Goal: Contribute content: Contribute content

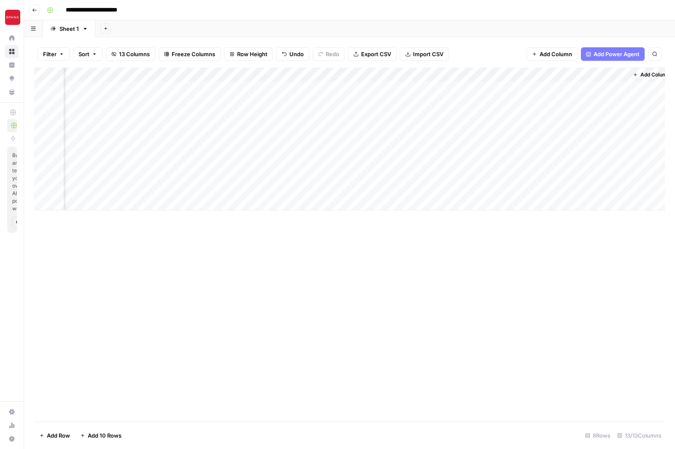
scroll to position [0, 956]
click at [441, 103] on div "Add Column" at bounding box center [349, 139] width 631 height 143
click at [226, 90] on div "Add Column" at bounding box center [349, 139] width 631 height 143
click at [311, 89] on div "Add Column" at bounding box center [349, 139] width 631 height 143
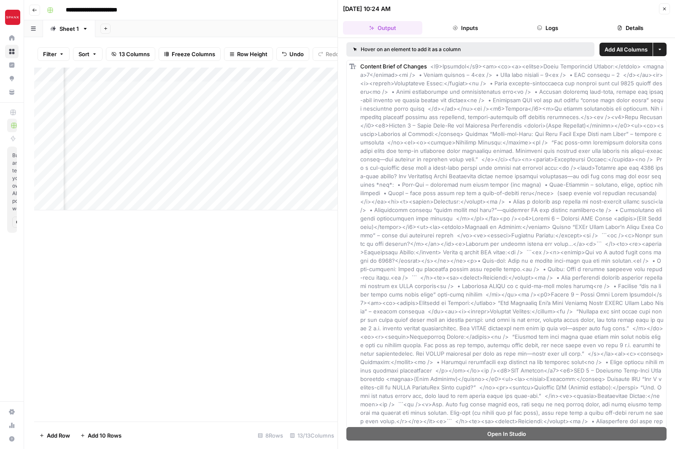
click at [294, 285] on div "Add Column" at bounding box center [186, 245] width 304 height 354
click at [667, 9] on icon "button" at bounding box center [664, 8] width 5 height 5
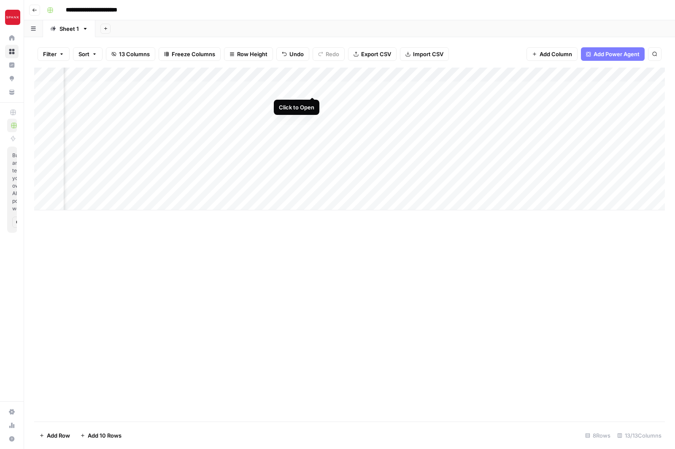
click at [313, 87] on div "Add Column" at bounding box center [349, 139] width 631 height 143
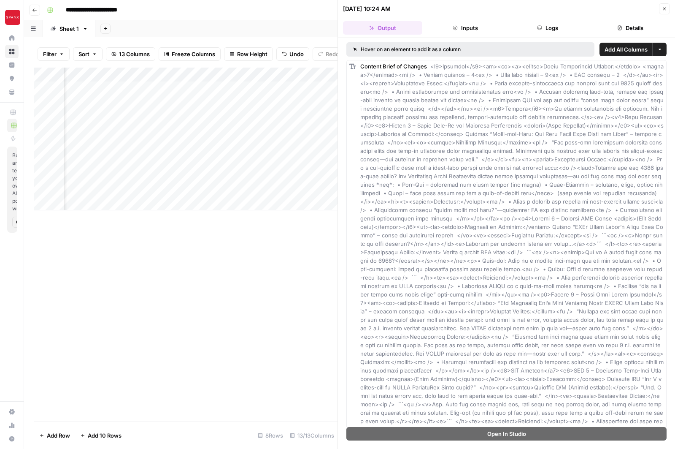
click at [640, 28] on button "Details" at bounding box center [630, 28] width 79 height 14
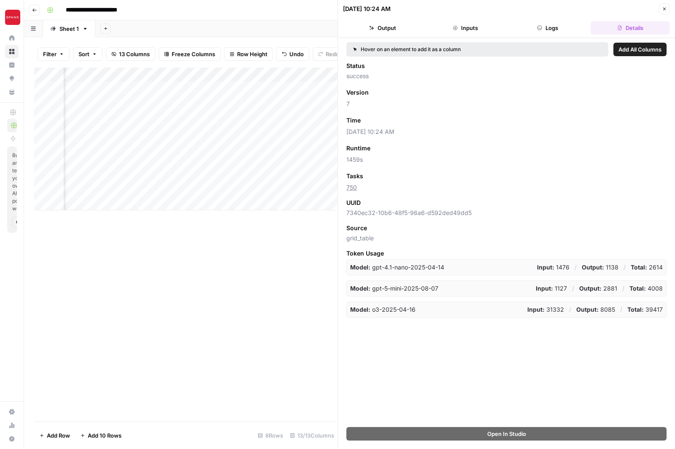
click at [664, 10] on icon "button" at bounding box center [665, 9] width 3 height 3
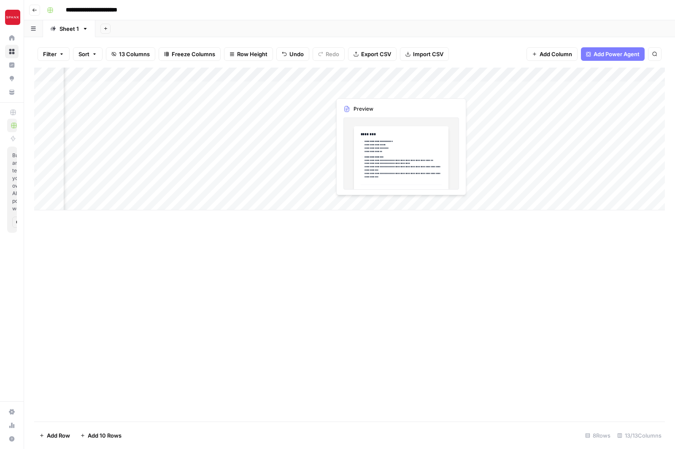
click at [461, 90] on div "Add Column" at bounding box center [349, 139] width 631 height 143
click at [497, 90] on div "Add Column" at bounding box center [349, 139] width 631 height 143
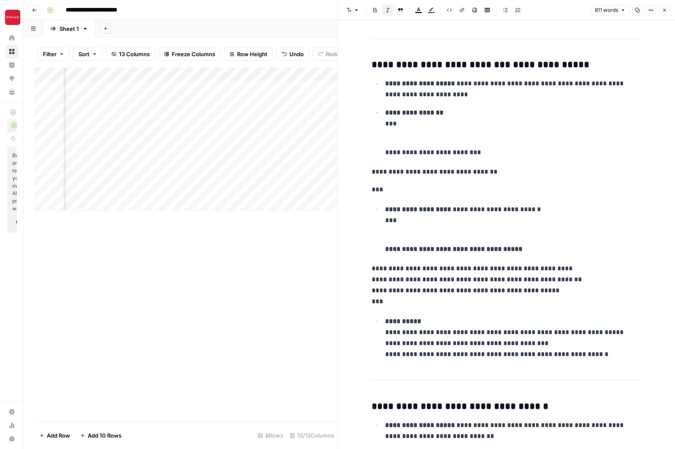
scroll to position [743, 0]
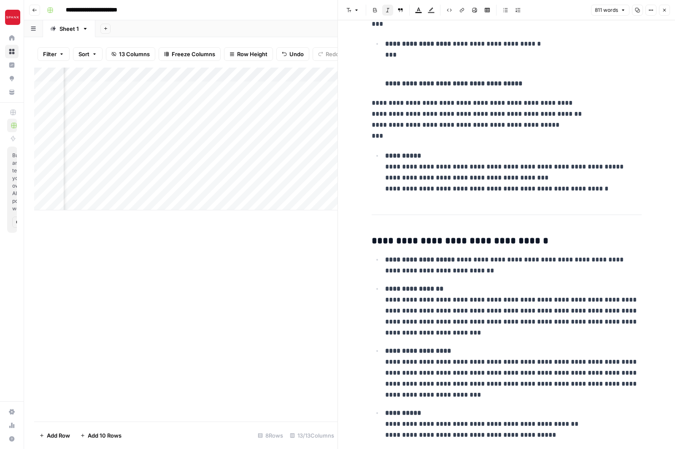
click at [249, 323] on div "Add Column" at bounding box center [186, 245] width 304 height 354
click at [251, 301] on div "Add Column" at bounding box center [186, 245] width 304 height 354
click at [665, 11] on icon "button" at bounding box center [664, 10] width 5 height 5
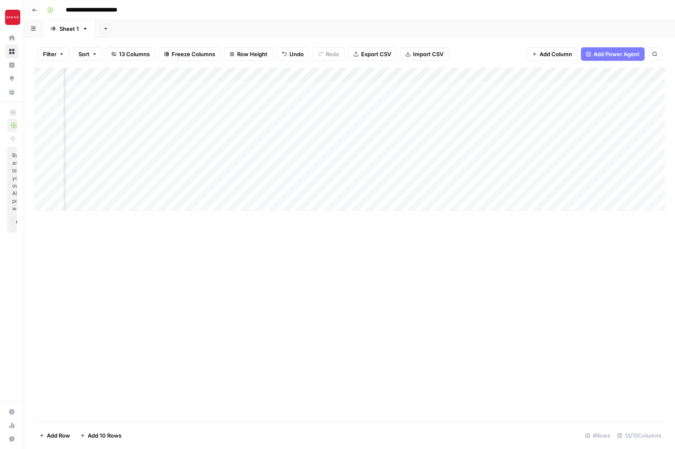
click at [515, 87] on div "Add Column" at bounding box center [349, 139] width 631 height 143
click at [515, 116] on div "Add Column" at bounding box center [349, 139] width 631 height 143
click at [514, 133] on div "Add Column" at bounding box center [349, 139] width 631 height 143
click at [515, 146] on div "Add Column" at bounding box center [349, 139] width 631 height 143
click at [515, 173] on div "Add Column" at bounding box center [349, 139] width 631 height 143
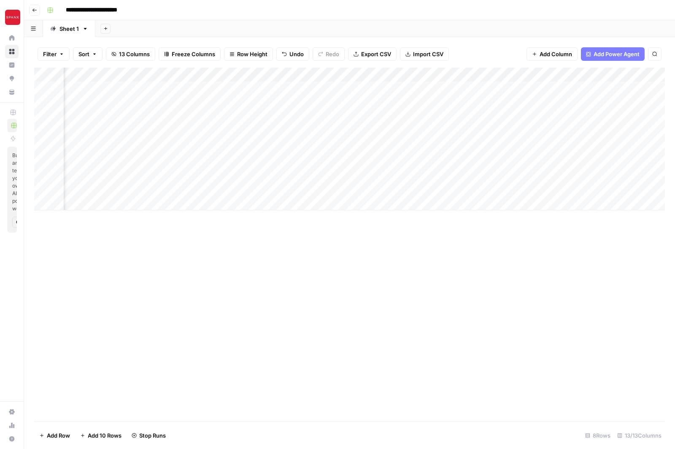
scroll to position [0, 956]
click at [420, 102] on div "Add Column" at bounding box center [349, 139] width 631 height 143
click at [522, 103] on div "Add Column" at bounding box center [349, 139] width 631 height 143
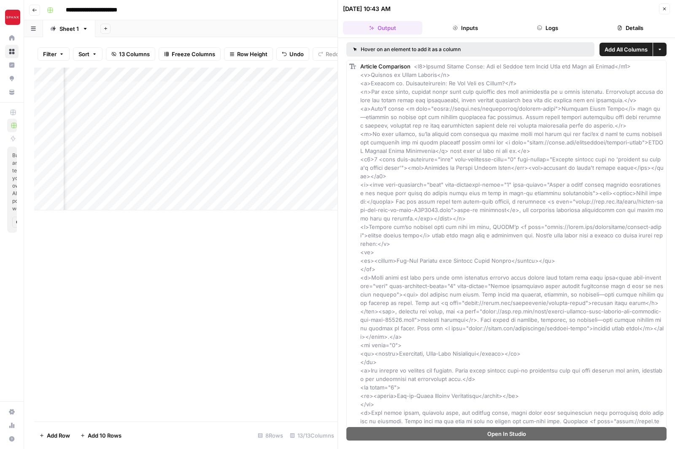
click at [309, 245] on div "Add Column" at bounding box center [186, 245] width 304 height 354
click at [664, 8] on icon "button" at bounding box center [664, 8] width 5 height 5
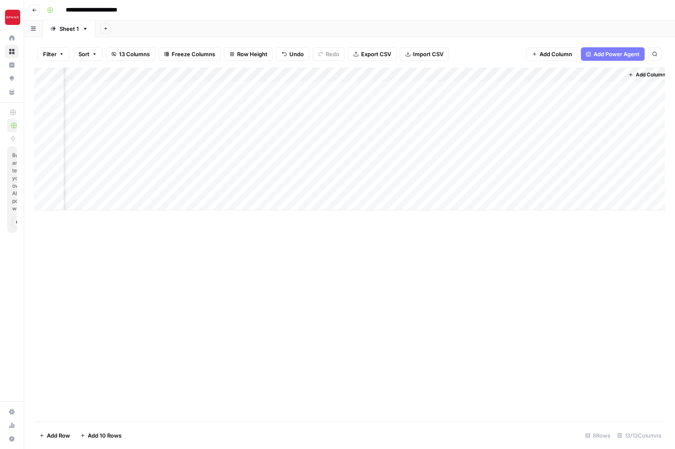
scroll to position [0, 946]
click at [545, 103] on div "Add Column" at bounding box center [349, 139] width 631 height 143
click at [544, 104] on div "Add Column" at bounding box center [349, 139] width 631 height 143
click at [545, 102] on div "Add Column" at bounding box center [349, 139] width 631 height 143
click at [607, 160] on div "Add Column" at bounding box center [349, 139] width 631 height 143
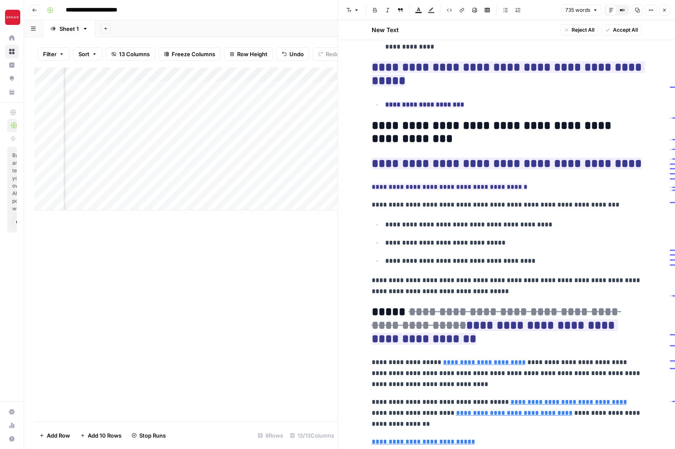
scroll to position [1140, 0]
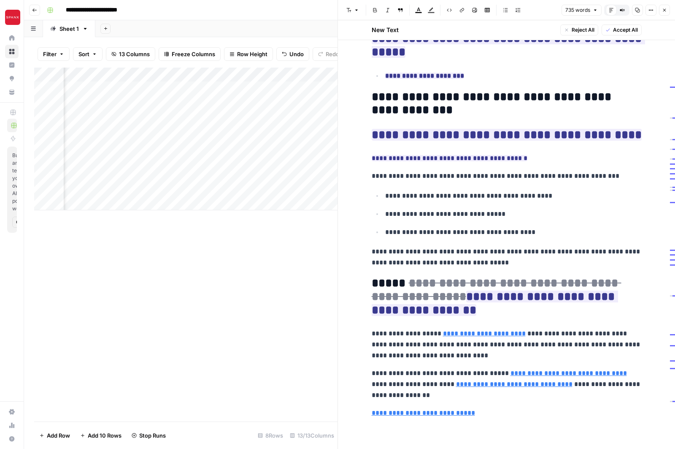
click at [266, 329] on div "Add Column" at bounding box center [186, 245] width 304 height 354
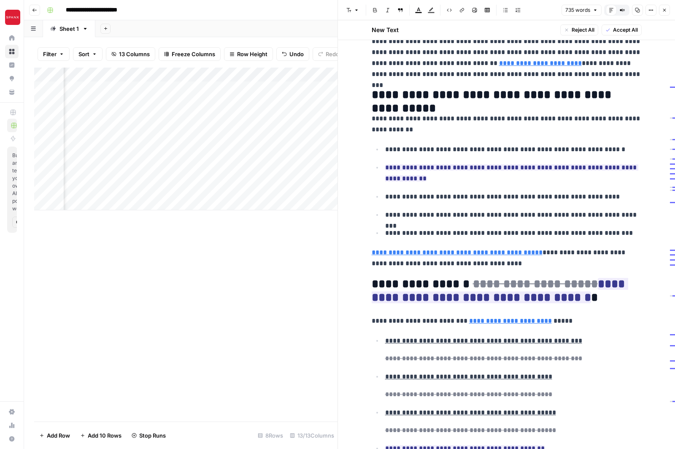
scroll to position [0, 0]
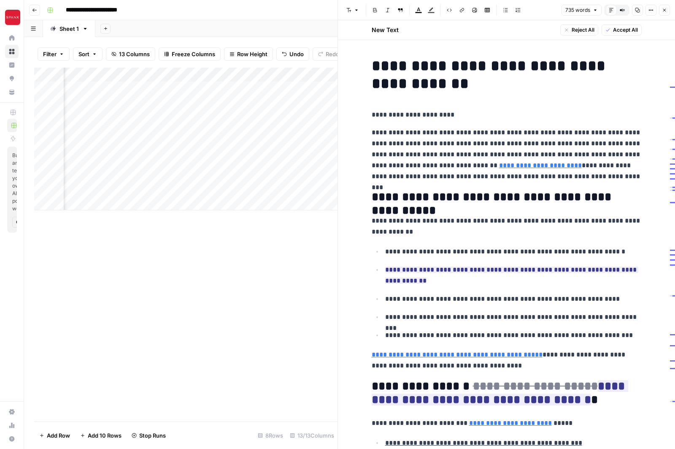
click at [249, 286] on div "Add Column" at bounding box center [186, 245] width 304 height 354
click at [665, 11] on icon "button" at bounding box center [665, 10] width 3 height 3
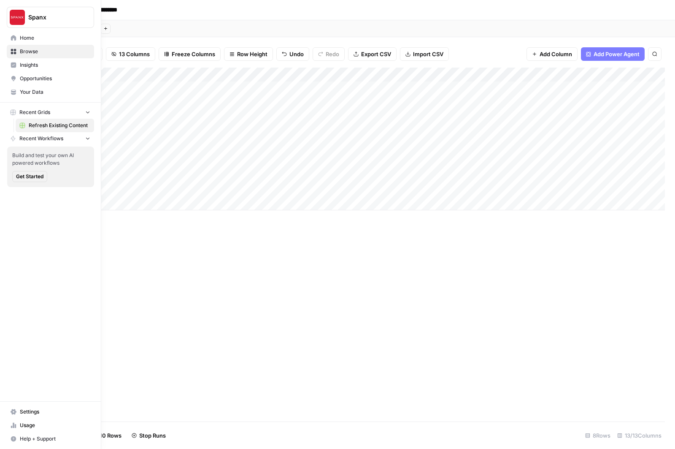
click at [87, 137] on icon "button" at bounding box center [88, 138] width 6 height 6
click at [87, 137] on icon "button" at bounding box center [88, 139] width 6 height 6
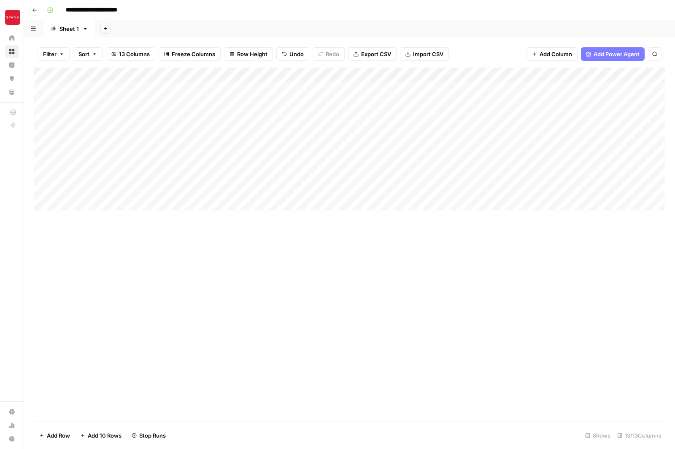
click at [273, 263] on div "Add Column" at bounding box center [349, 245] width 631 height 354
click at [12, 43] on link "Home" at bounding box center [12, 38] width 14 height 14
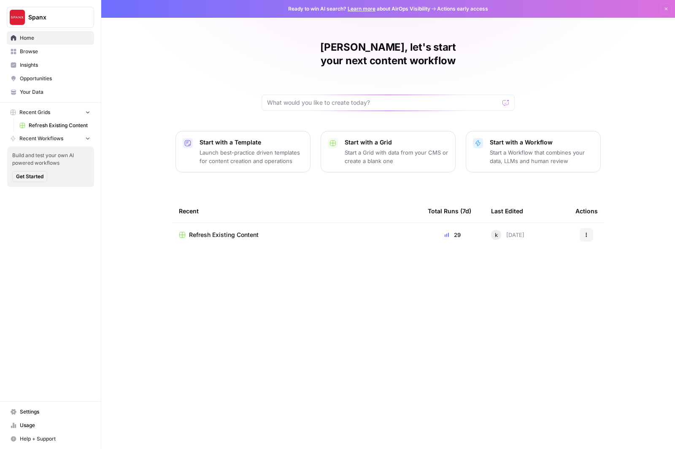
click at [49, 51] on span "Browse" at bounding box center [55, 52] width 70 height 8
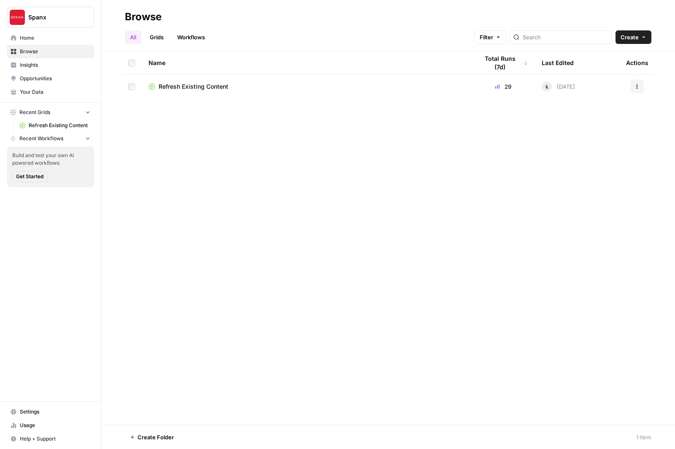
click at [43, 63] on span "Insights" at bounding box center [55, 65] width 70 height 8
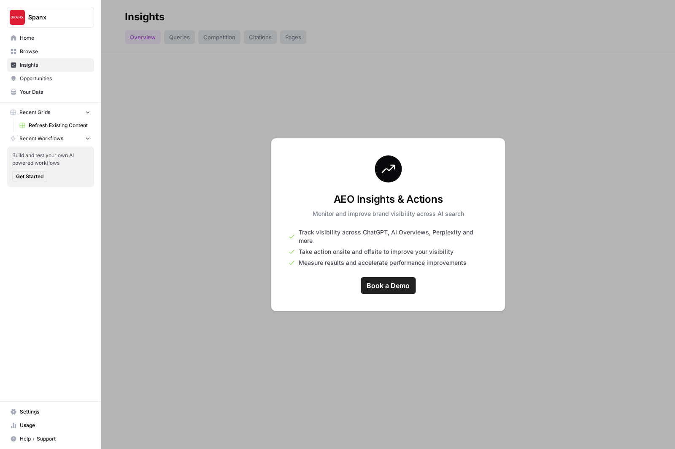
click at [48, 72] on link "Opportunities" at bounding box center [50, 79] width 87 height 14
click at [41, 91] on span "Your Data" at bounding box center [55, 92] width 70 height 8
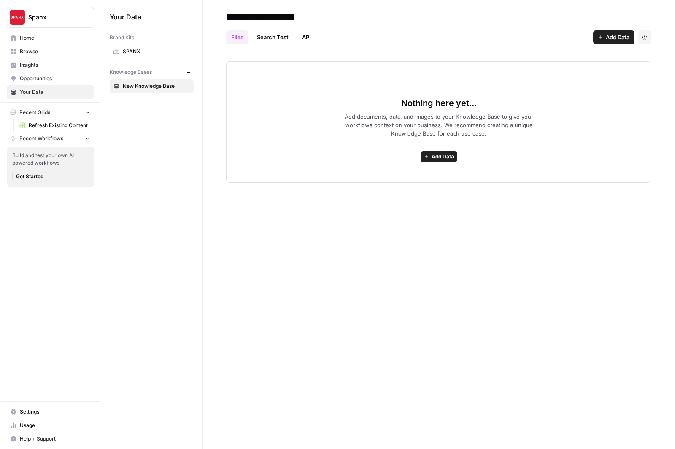
click at [133, 51] on span "SPANX" at bounding box center [156, 52] width 67 height 8
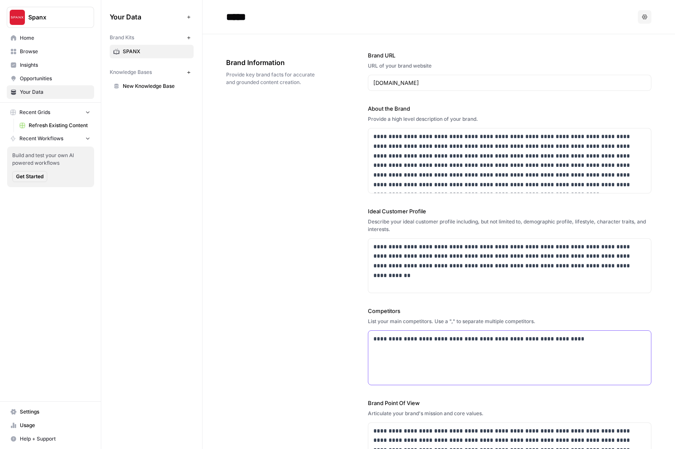
click at [458, 371] on div "**********" at bounding box center [510, 358] width 283 height 54
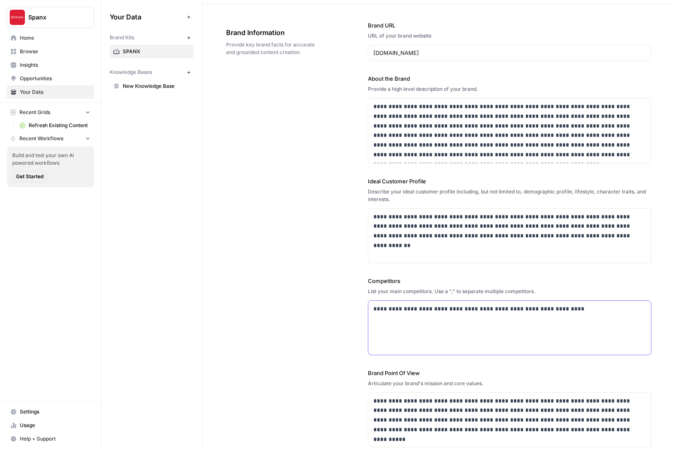
scroll to position [33, 0]
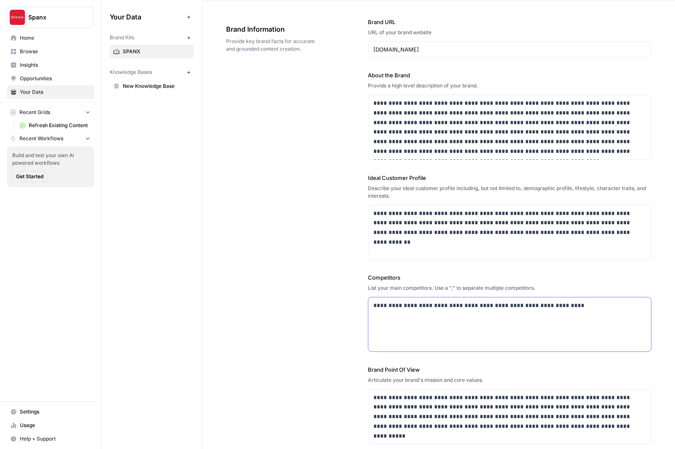
click at [416, 304] on p "**********" at bounding box center [510, 306] width 273 height 10
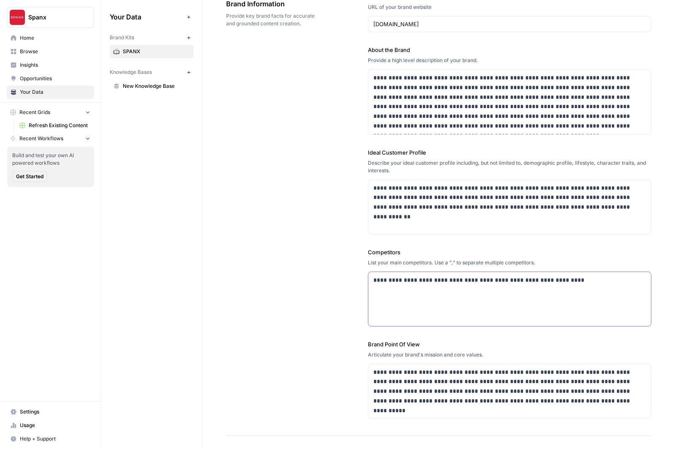
scroll to position [60, 0]
click at [587, 281] on p "**********" at bounding box center [510, 279] width 273 height 10
click at [343, 349] on div "**********" at bounding box center [438, 205] width 425 height 460
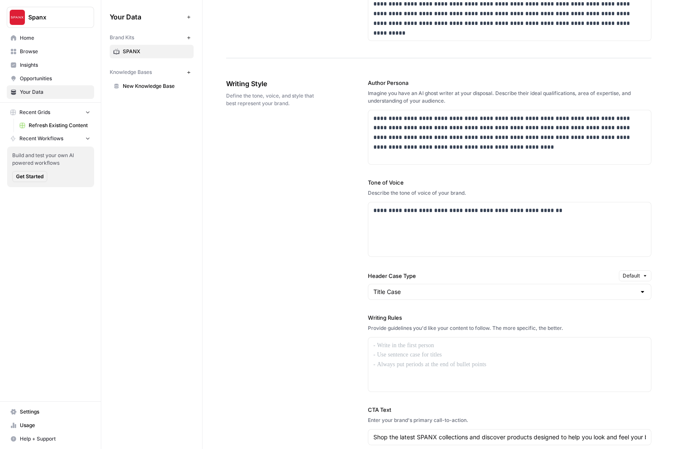
scroll to position [444, 0]
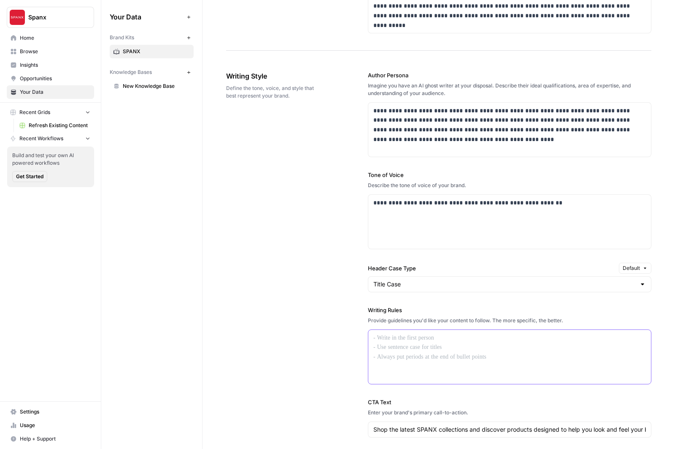
click at [404, 351] on div at bounding box center [510, 357] width 283 height 54
click at [325, 347] on div "**********" at bounding box center [438, 281] width 425 height 454
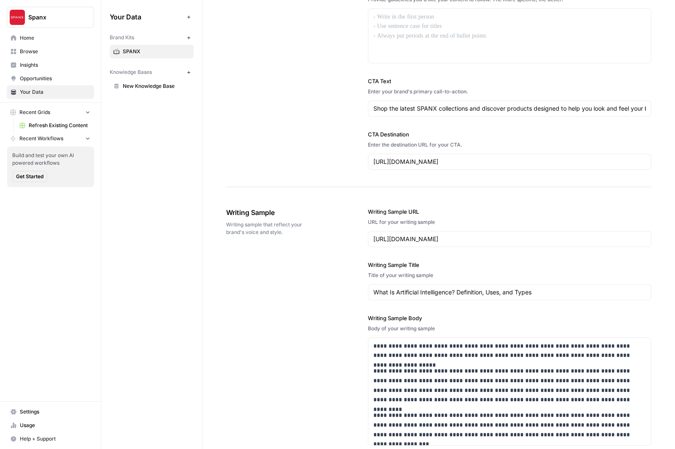
scroll to position [771, 0]
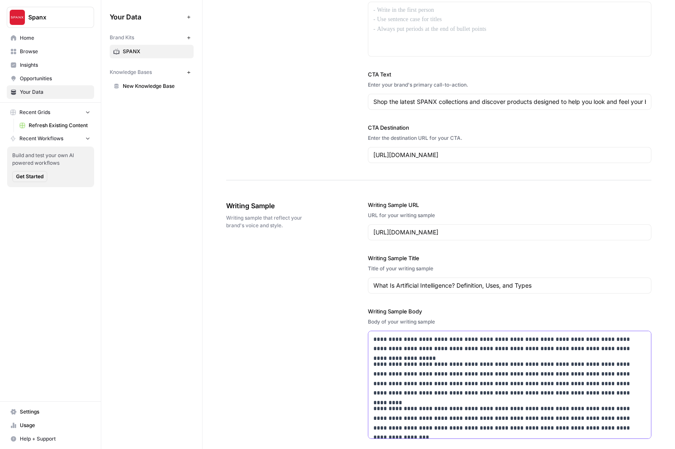
click at [461, 397] on p "**********" at bounding box center [510, 378] width 273 height 38
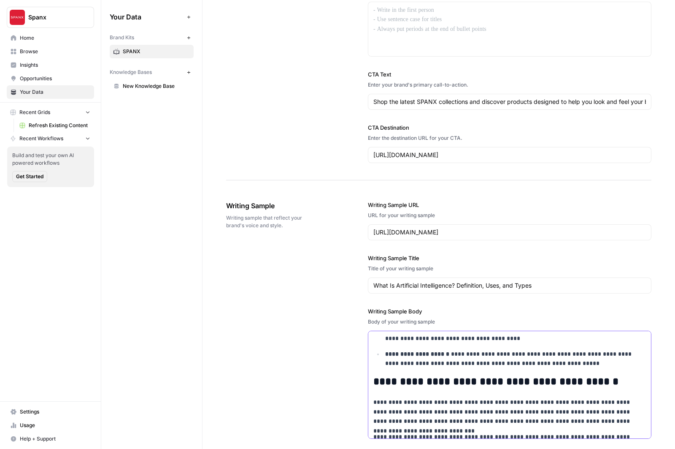
scroll to position [542, 0]
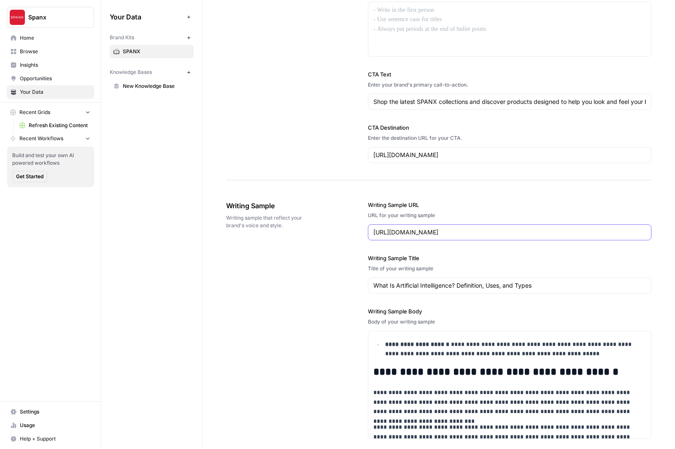
click at [437, 230] on input "[URL][DOMAIN_NAME]" at bounding box center [510, 232] width 273 height 8
paste input "[DOMAIN_NAME][URL]"
type input "[URL][DOMAIN_NAME]"
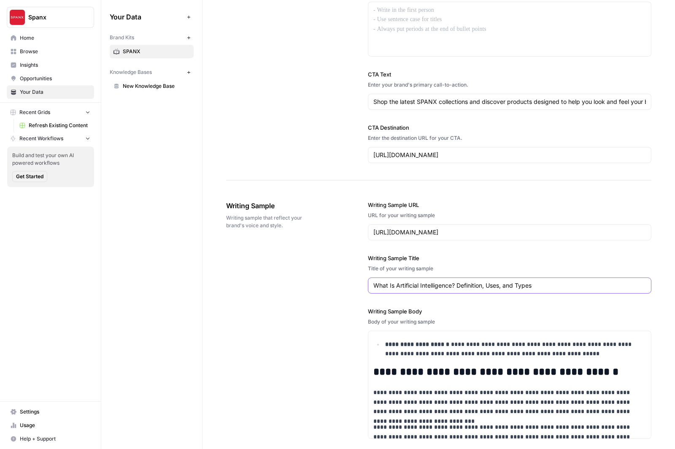
click at [425, 286] on input "What Is Artificial Intelligence? Definition, Uses, and Types" at bounding box center [510, 285] width 273 height 8
click at [396, 288] on input "What Is Artificial Intelligence? Definition, Uses, and Types" at bounding box center [510, 285] width 273 height 8
paste input "How Do You Style High-Waisted Flare Jeans?"
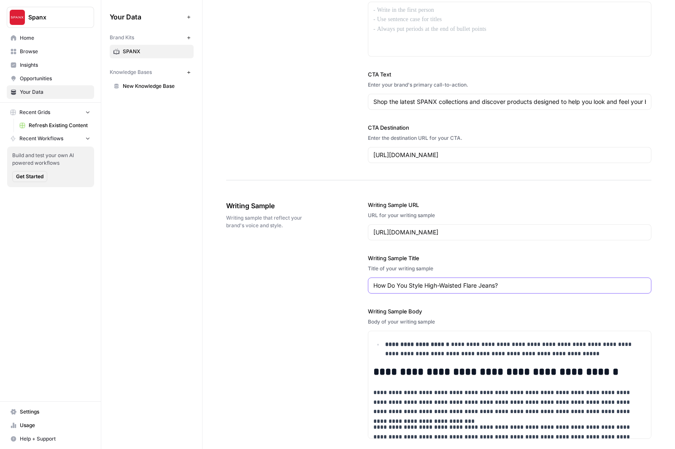
type input "How Do You Style High-Waisted Flare Jeans?"
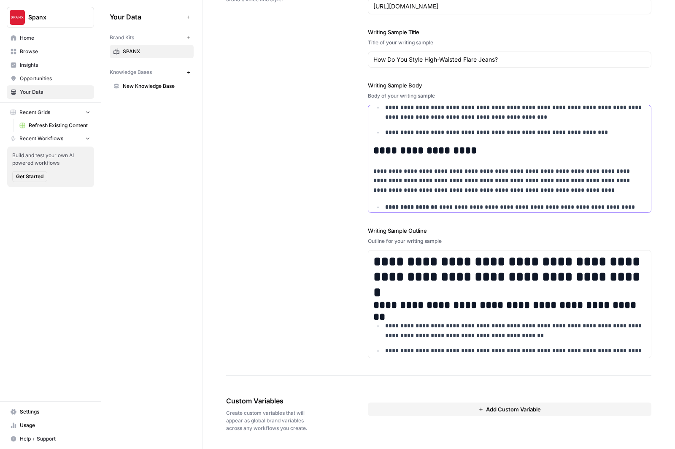
scroll to position [0, 0]
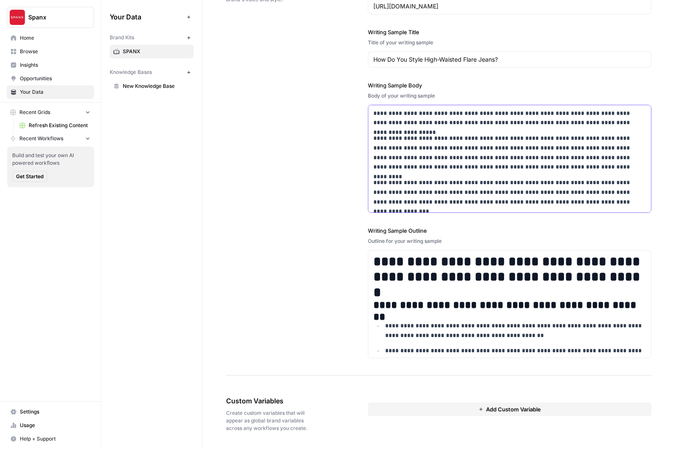
drag, startPoint x: 503, startPoint y: 203, endPoint x: 336, endPoint y: 49, distance: 227.0
click at [336, 49] on div "**********" at bounding box center [438, 166] width 425 height 417
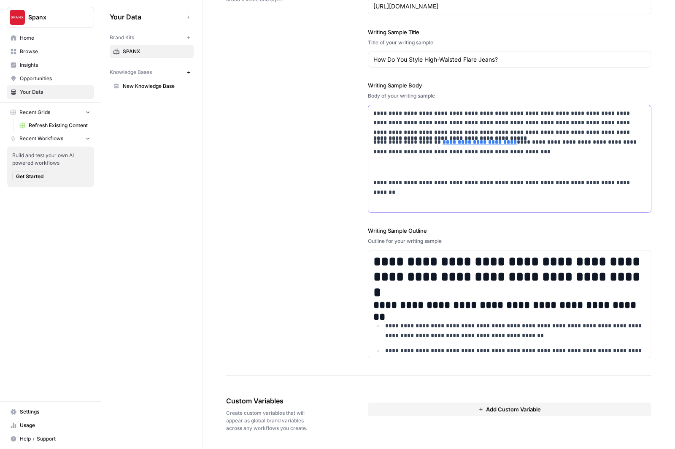
scroll to position [660, 0]
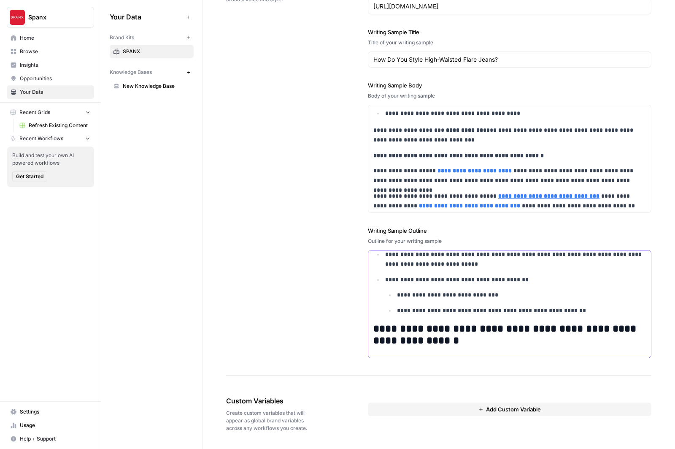
scroll to position [0, 0]
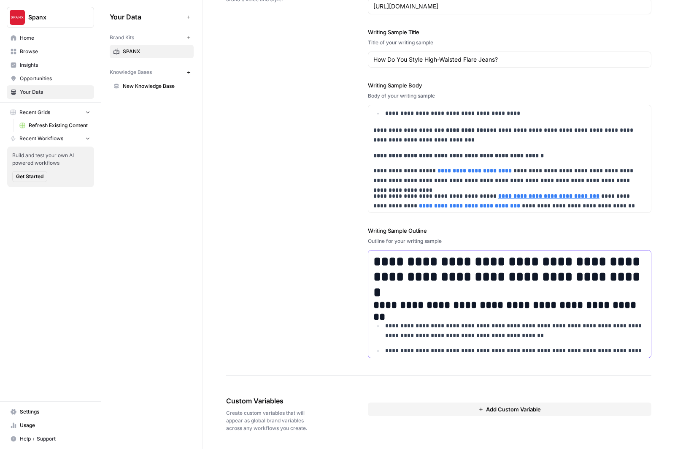
drag, startPoint x: 531, startPoint y: 345, endPoint x: 382, endPoint y: 188, distance: 216.2
click at [382, 188] on body "**********" at bounding box center [337, 224] width 675 height 449
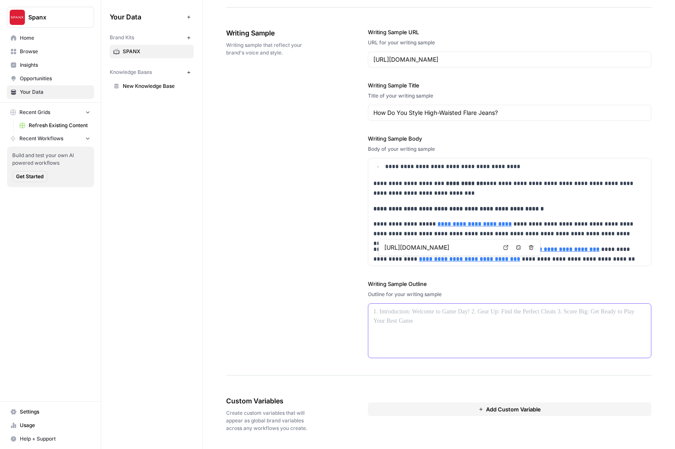
scroll to position [944, 0]
click at [421, 323] on div at bounding box center [510, 331] width 283 height 54
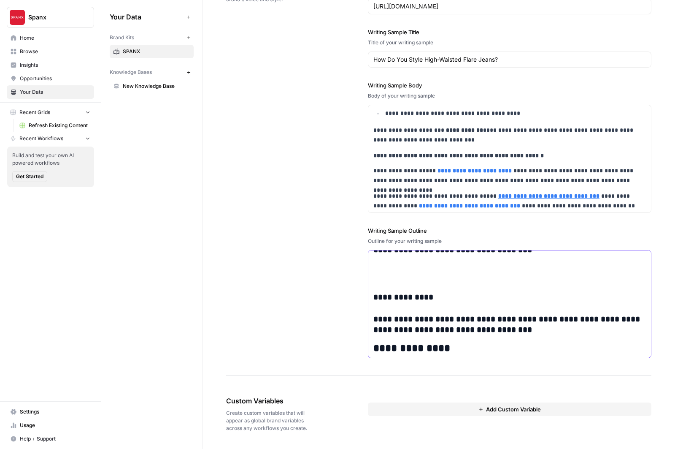
scroll to position [623, 0]
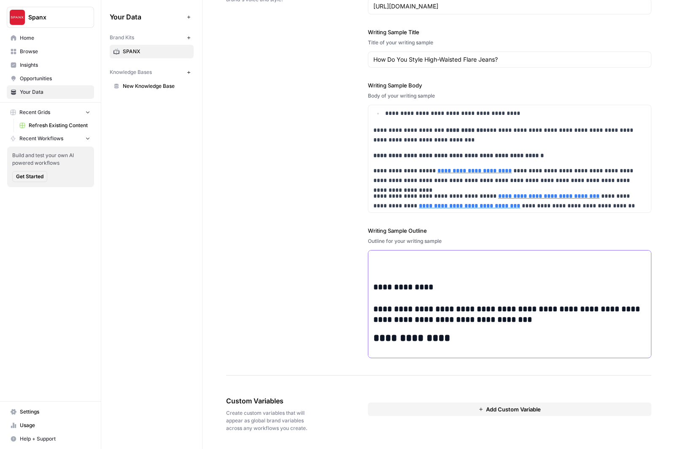
click at [412, 270] on p at bounding box center [510, 260] width 273 height 19
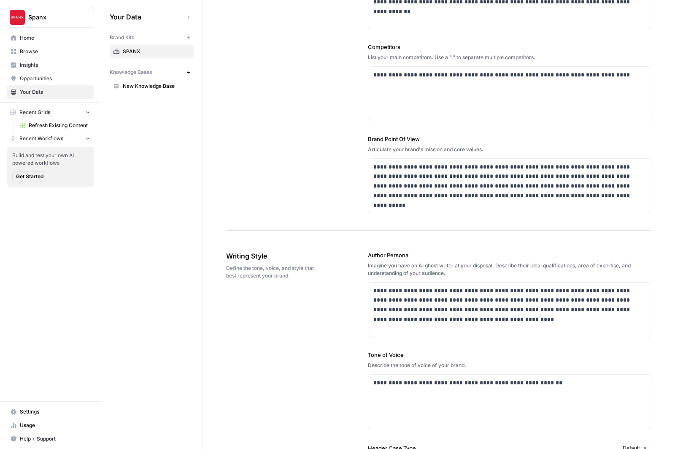
scroll to position [130, 0]
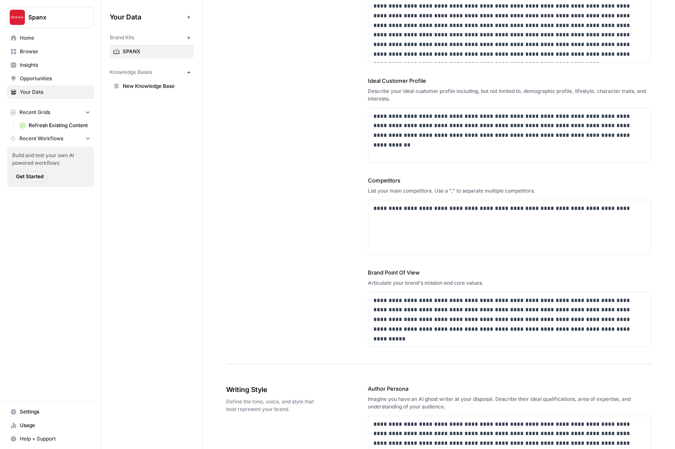
click at [47, 35] on span "Home" at bounding box center [55, 38] width 70 height 8
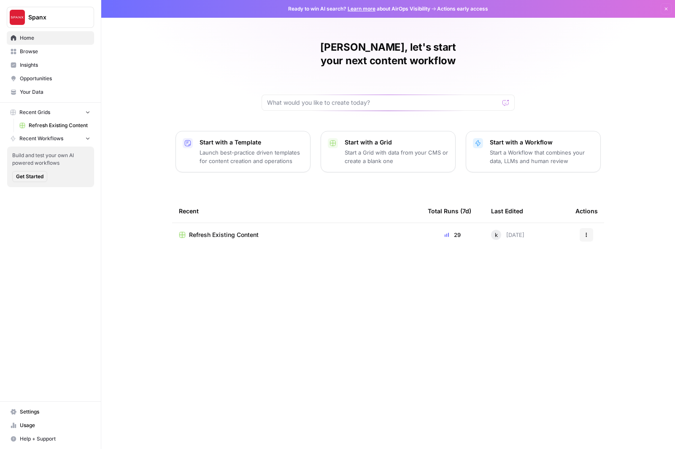
click at [284, 148] on p "Launch best-practice driven templates for content creation and operations" at bounding box center [252, 156] width 104 height 17
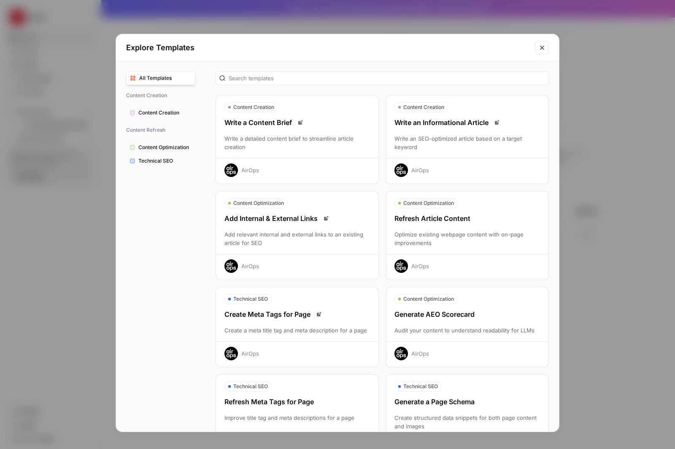
click at [173, 113] on span "Content Creation" at bounding box center [164, 113] width 53 height 8
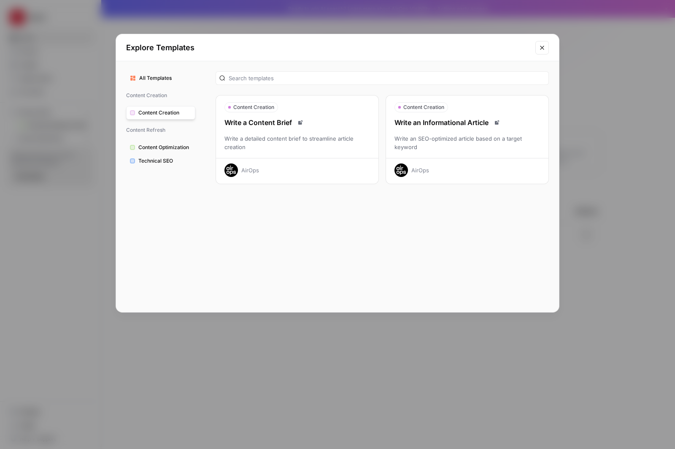
click at [436, 144] on div "Write an SEO-optimized article based on a target keyword" at bounding box center [467, 142] width 163 height 17
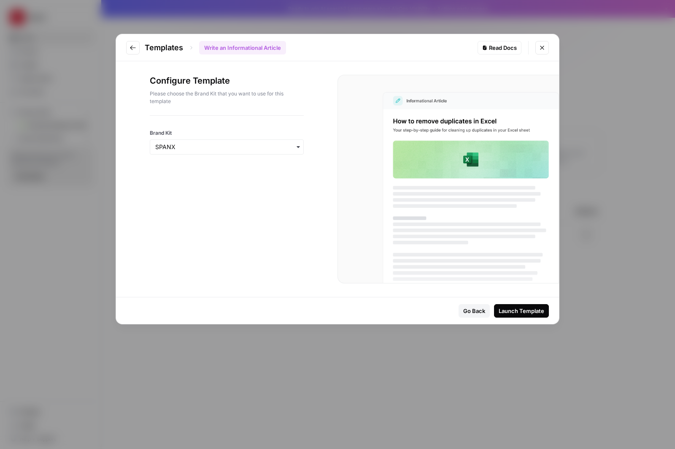
click at [513, 310] on div "Launch Template" at bounding box center [522, 310] width 46 height 8
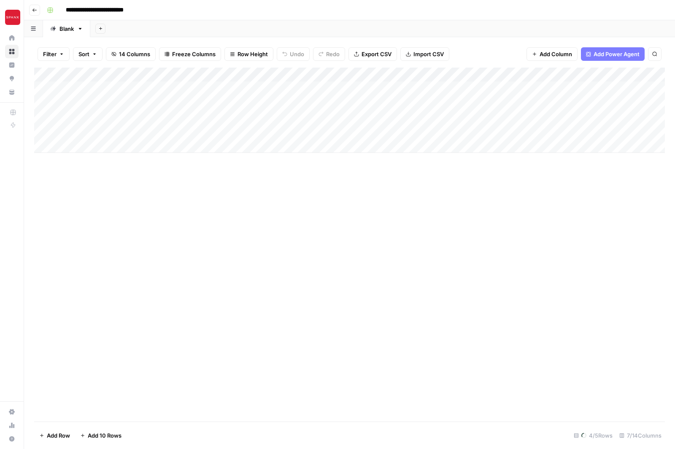
click at [104, 89] on div "Add Column" at bounding box center [349, 110] width 631 height 85
click at [93, 89] on div "Add Column" at bounding box center [349, 110] width 631 height 85
click at [113, 248] on div "Add Column" at bounding box center [349, 245] width 631 height 354
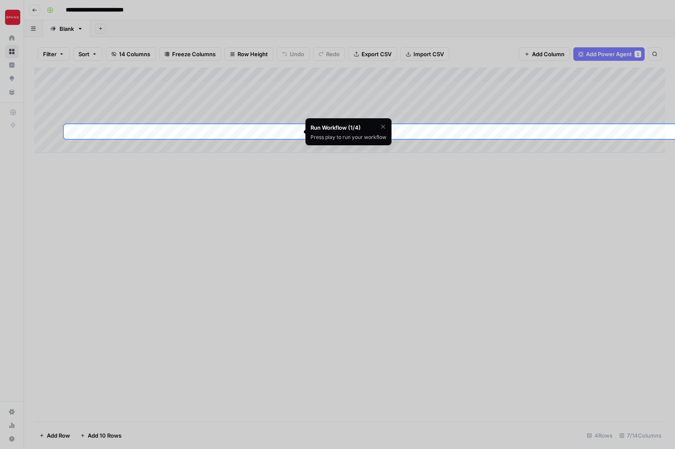
click at [382, 125] on icon "button" at bounding box center [383, 126] width 7 height 7
click at [110, 90] on div at bounding box center [337, 62] width 675 height 124
click at [354, 148] on span "Skip Tutorial" at bounding box center [361, 147] width 27 height 7
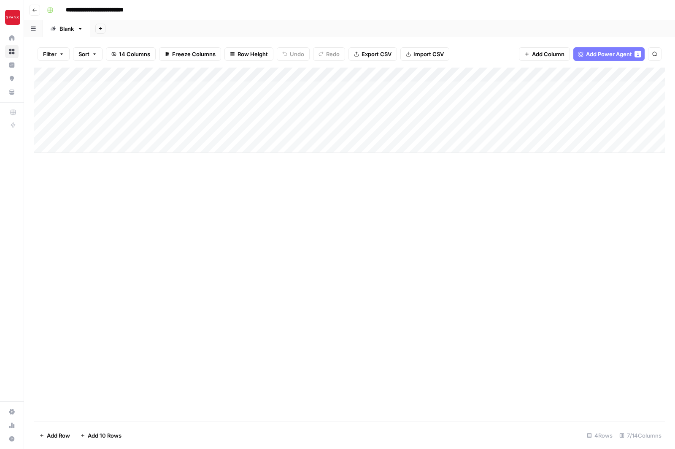
click at [137, 86] on div "Add Column" at bounding box center [349, 110] width 631 height 85
click at [137, 86] on textarea "**********" at bounding box center [139, 89] width 152 height 12
click at [137, 86] on textarea "**********" at bounding box center [137, 89] width 148 height 12
type textarea "**********"
click at [201, 141] on div "Add Column" at bounding box center [349, 110] width 631 height 85
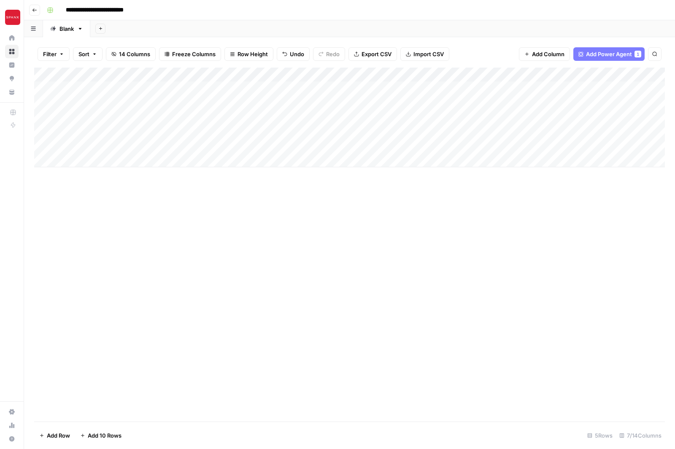
click at [181, 89] on div "Add Column" at bounding box center [349, 118] width 631 height 100
click at [136, 101] on div "Add Column" at bounding box center [349, 118] width 631 height 100
click at [136, 101] on textarea "**********" at bounding box center [130, 104] width 135 height 12
click at [280, 205] on div "Add Column" at bounding box center [349, 245] width 631 height 354
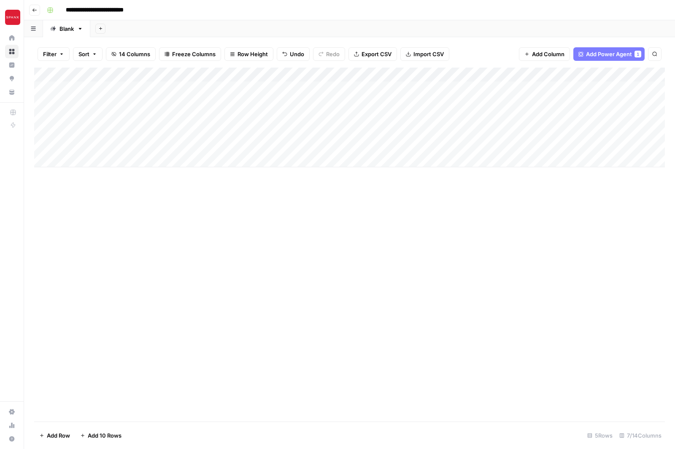
click at [100, 103] on div "Add Column" at bounding box center [349, 118] width 631 height 100
click at [100, 103] on textarea "**********" at bounding box center [130, 104] width 135 height 12
type textarea "**********"
click at [130, 196] on div "Add Column" at bounding box center [349, 245] width 631 height 354
click at [233, 104] on div "Add Column" at bounding box center [349, 118] width 631 height 100
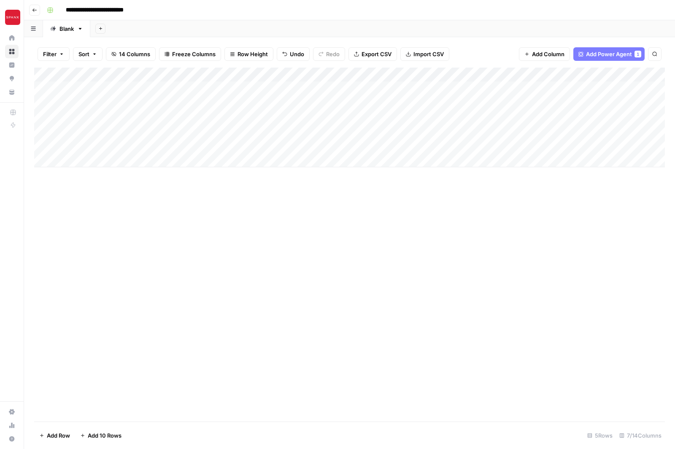
click at [114, 113] on div "Add Column" at bounding box center [349, 118] width 631 height 100
click at [114, 113] on textarea "**********" at bounding box center [132, 118] width 139 height 12
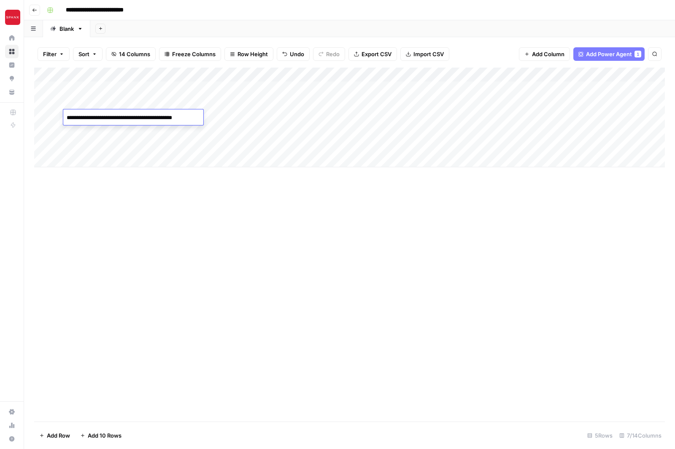
type textarea "**********"
click at [206, 220] on div "Add Column" at bounding box center [349, 245] width 631 height 354
click at [182, 115] on div "Add Column" at bounding box center [349, 118] width 631 height 100
click at [103, 130] on div "Add Column" at bounding box center [349, 118] width 631 height 100
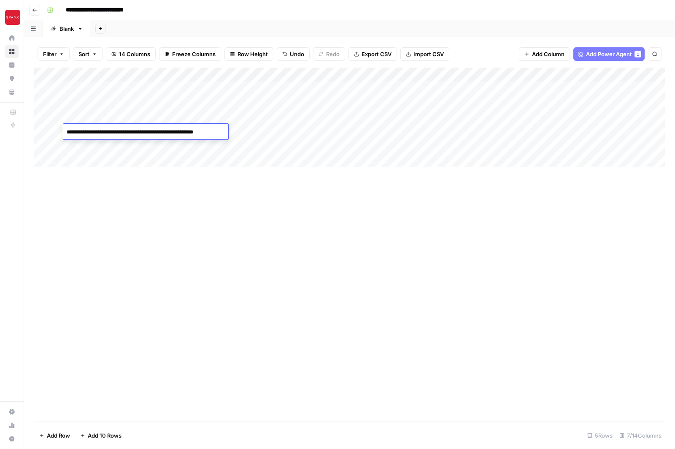
click at [103, 130] on textarea "**********" at bounding box center [145, 132] width 165 height 12
type textarea "**********"
click at [131, 215] on div "Add Column" at bounding box center [349, 245] width 631 height 354
click at [184, 131] on div "Add Column" at bounding box center [349, 118] width 631 height 100
click at [214, 89] on div "Add Column" at bounding box center [349, 118] width 631 height 100
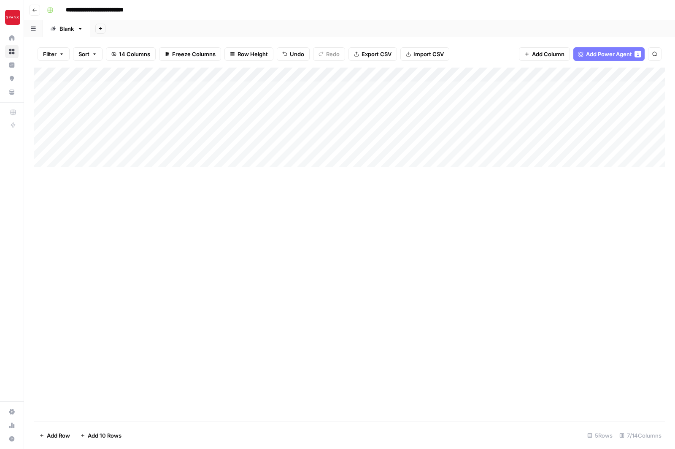
click at [294, 89] on div "Add Column" at bounding box center [349, 118] width 631 height 100
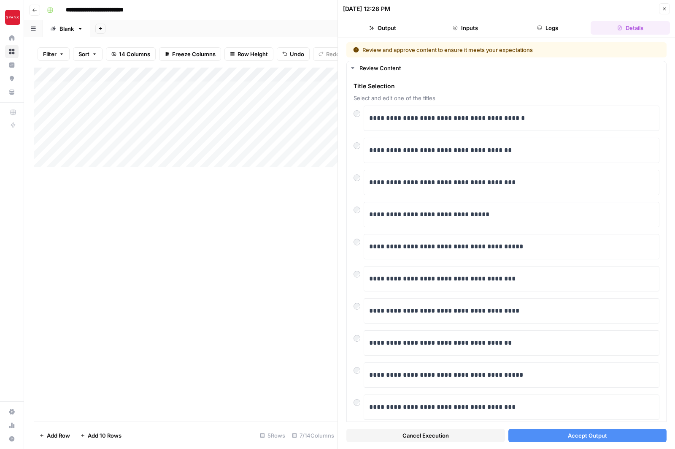
click at [569, 439] on span "Accept Output" at bounding box center [587, 435] width 39 height 8
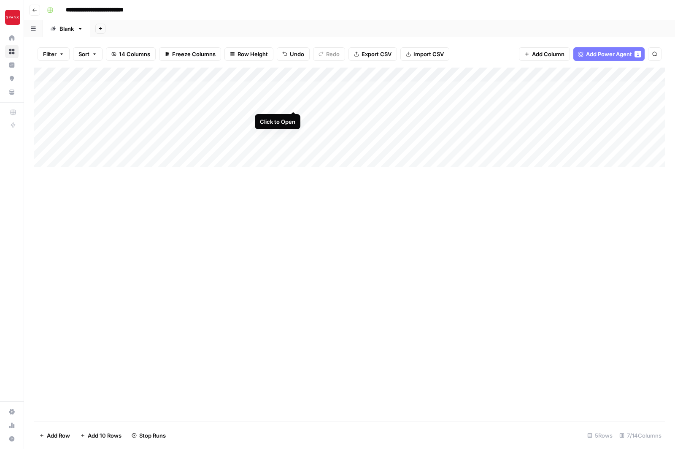
click at [290, 103] on div "Add Column" at bounding box center [349, 118] width 631 height 100
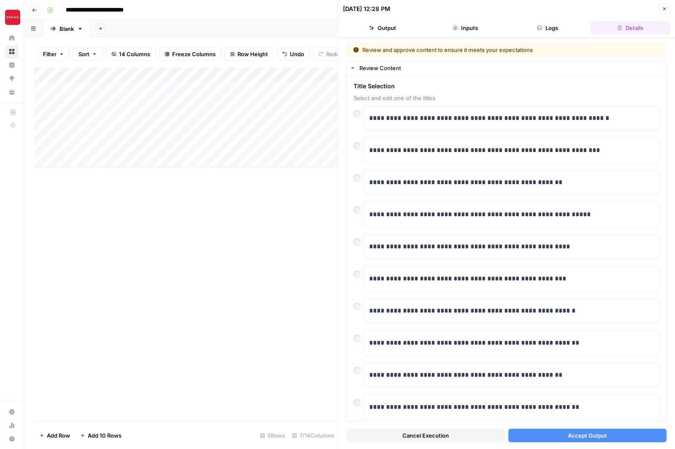
click at [562, 437] on button "Accept Output" at bounding box center [588, 435] width 159 height 14
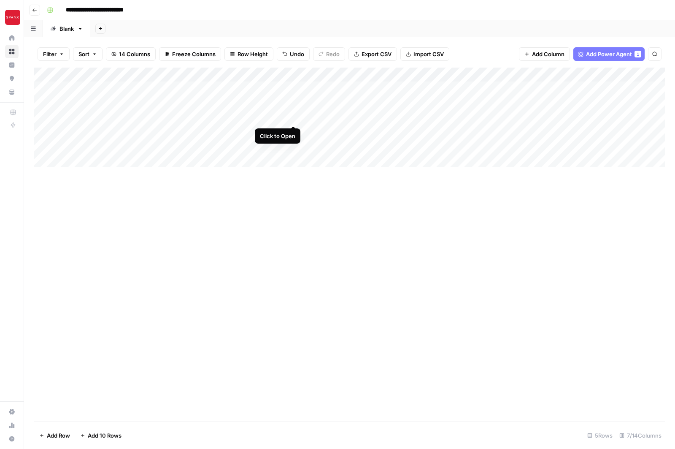
click at [295, 117] on div "Add Column" at bounding box center [349, 118] width 631 height 100
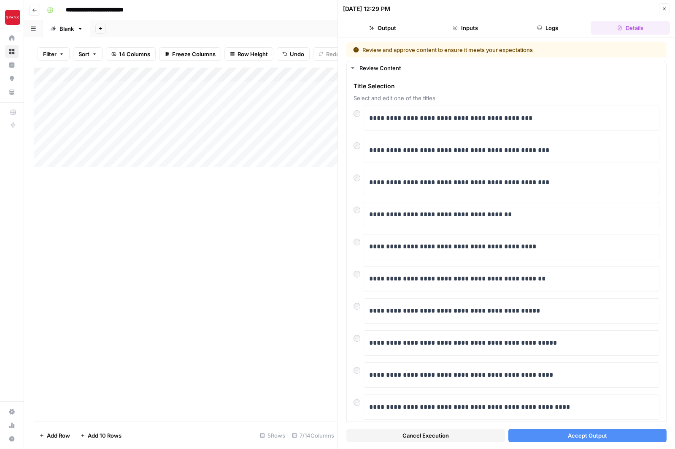
click at [550, 435] on button "Accept Output" at bounding box center [588, 435] width 159 height 14
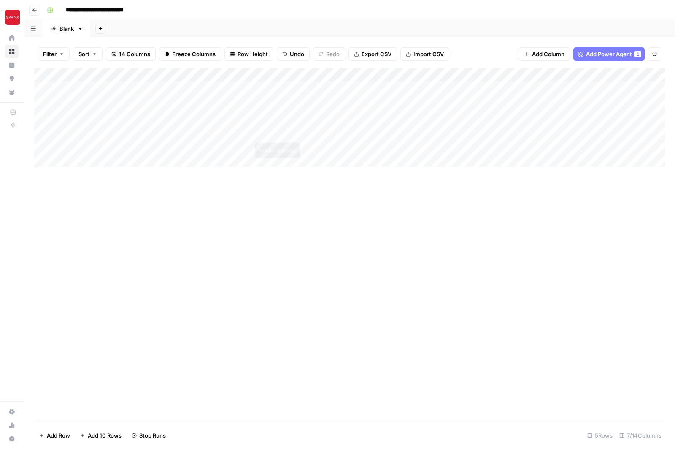
click at [293, 131] on div "Add Column" at bounding box center [349, 118] width 631 height 100
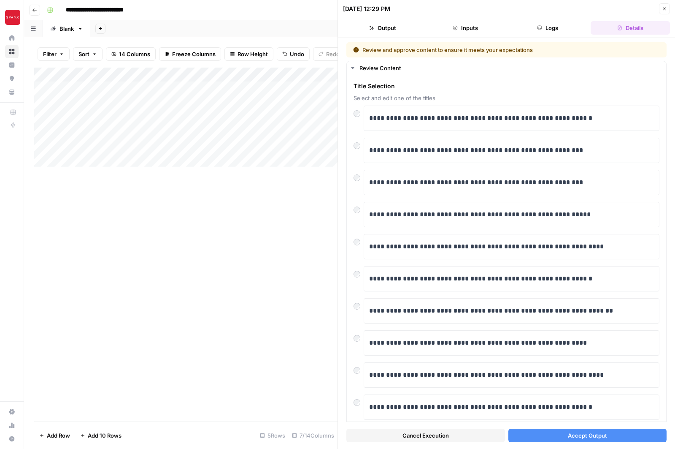
click at [587, 437] on span "Accept Output" at bounding box center [587, 435] width 39 height 8
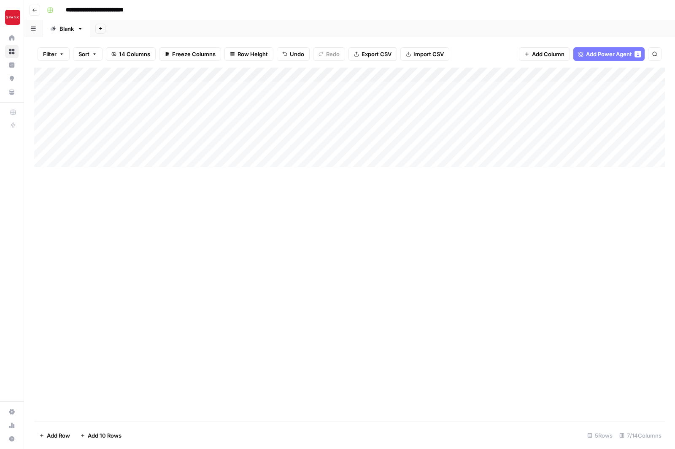
click at [436, 89] on div "Add Column" at bounding box center [349, 118] width 631 height 100
click at [407, 102] on div "Add Column" at bounding box center [349, 118] width 631 height 100
click at [406, 118] on div "Add Column" at bounding box center [349, 118] width 631 height 100
click at [404, 125] on div "Add Column" at bounding box center [349, 118] width 631 height 100
click at [368, 88] on div "Add Column" at bounding box center [349, 118] width 631 height 100
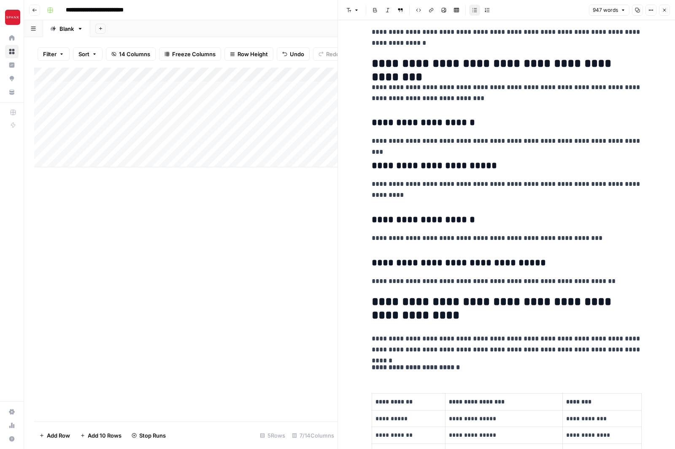
scroll to position [629, 0]
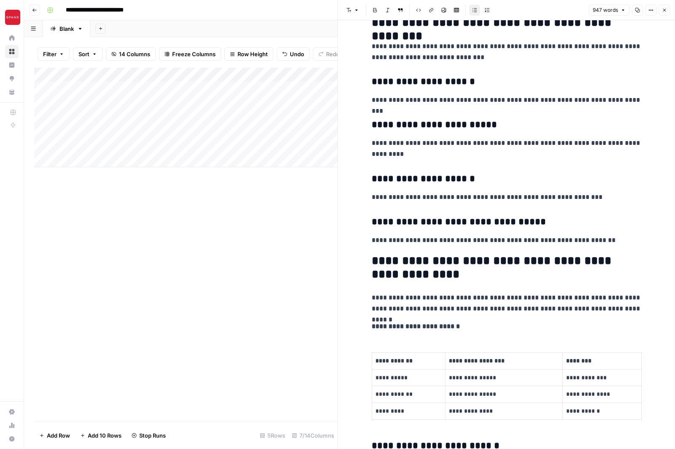
click at [290, 238] on div "Add Column" at bounding box center [186, 245] width 304 height 354
click at [666, 9] on icon "button" at bounding box center [665, 10] width 3 height 3
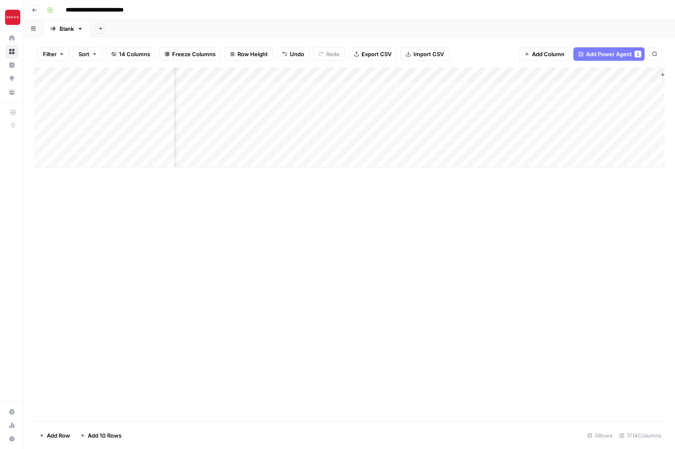
scroll to position [0, 117]
click at [517, 87] on div "Add Column" at bounding box center [349, 118] width 631 height 100
click at [471, 89] on div "Add Column" at bounding box center [349, 118] width 631 height 100
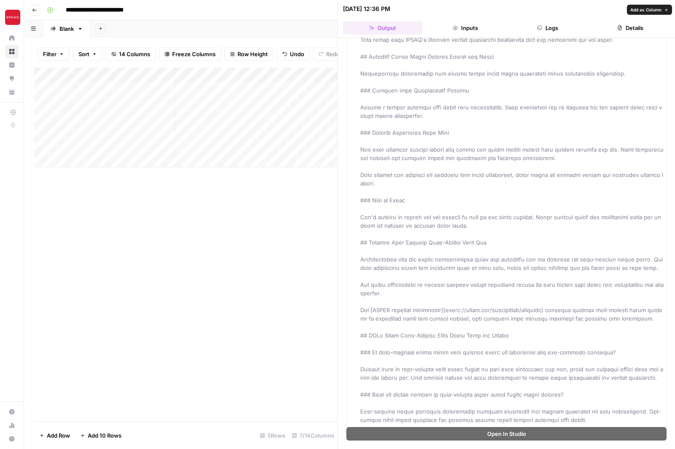
scroll to position [1389, 0]
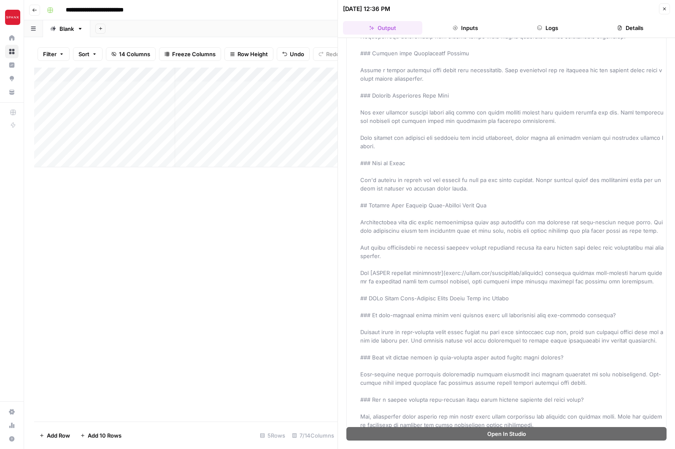
click at [267, 247] on div "Add Column" at bounding box center [186, 245] width 304 height 354
click at [665, 9] on icon "button" at bounding box center [665, 9] width 3 height 3
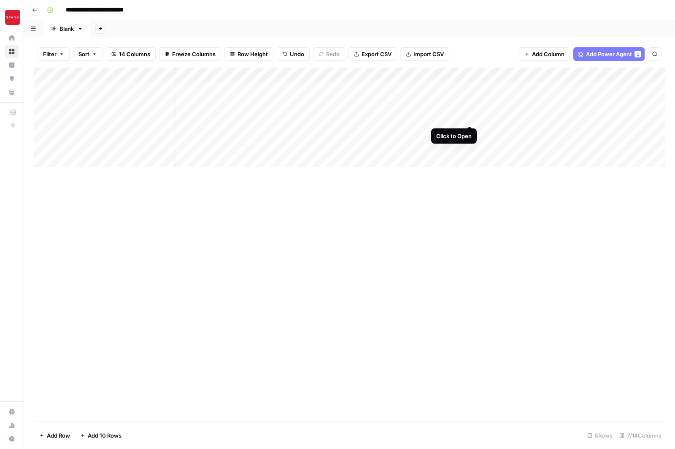
click at [470, 118] on div "Add Column" at bounding box center [349, 118] width 631 height 100
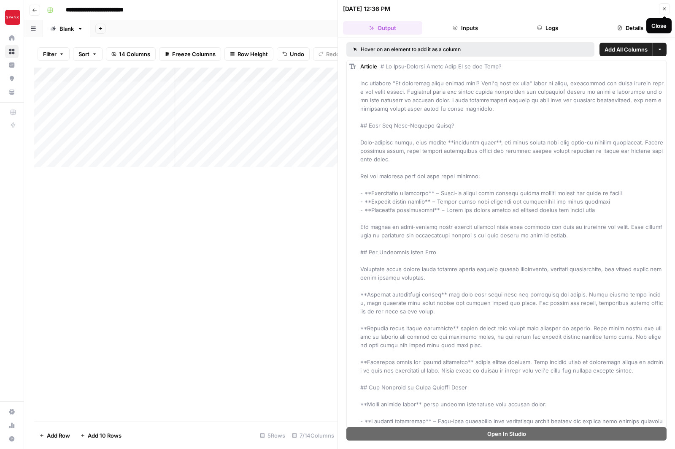
click at [664, 8] on icon "button" at bounding box center [664, 8] width 5 height 5
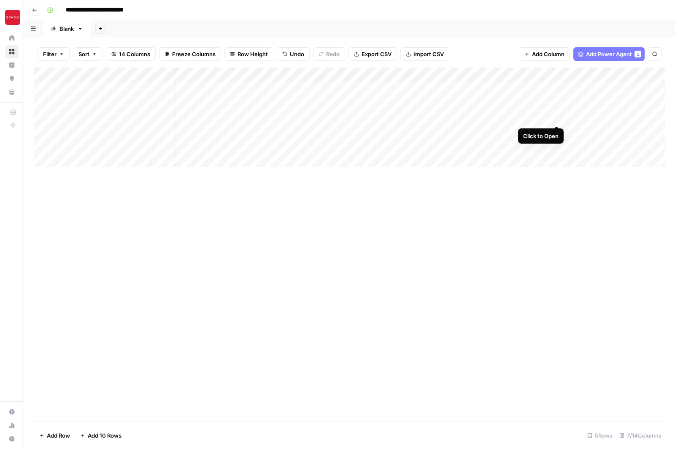
click at [558, 117] on div "Add Column" at bounding box center [349, 118] width 631 height 100
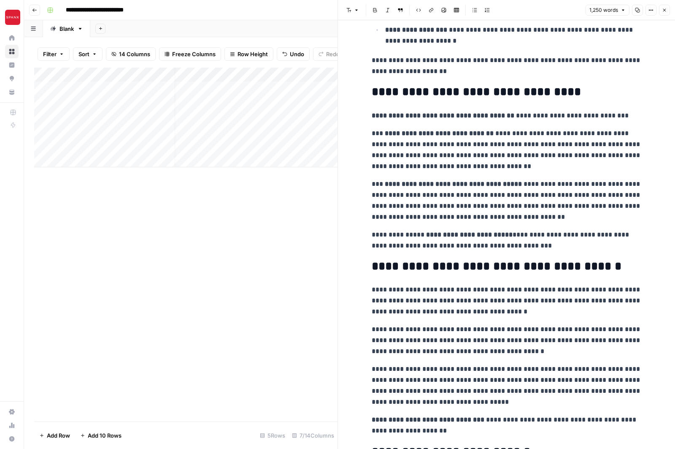
scroll to position [1474, 0]
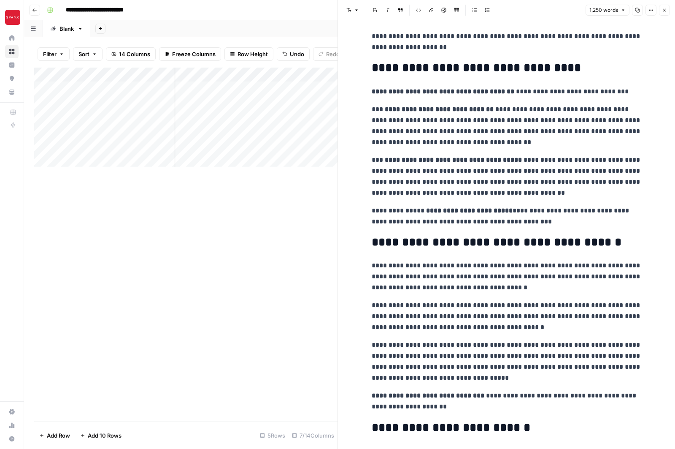
click at [474, 160] on strong "**********" at bounding box center [453, 160] width 137 height 6
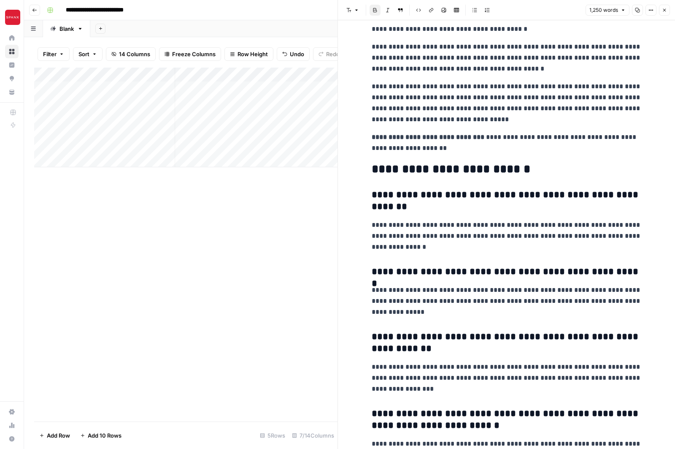
scroll to position [1774, 0]
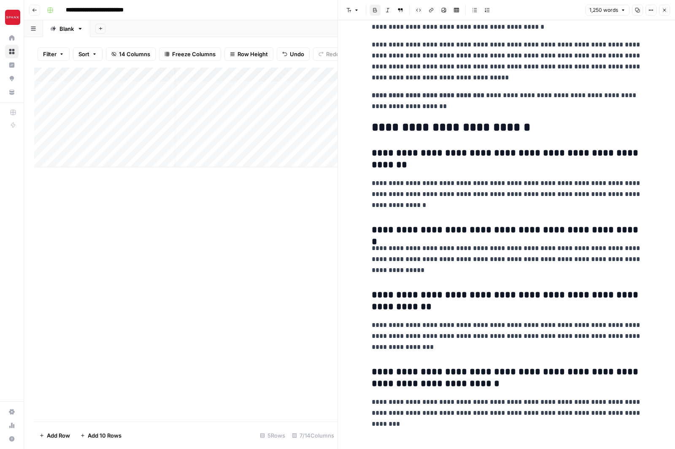
click at [263, 291] on div "Add Column" at bounding box center [186, 245] width 304 height 354
click at [666, 8] on icon "button" at bounding box center [664, 10] width 5 height 5
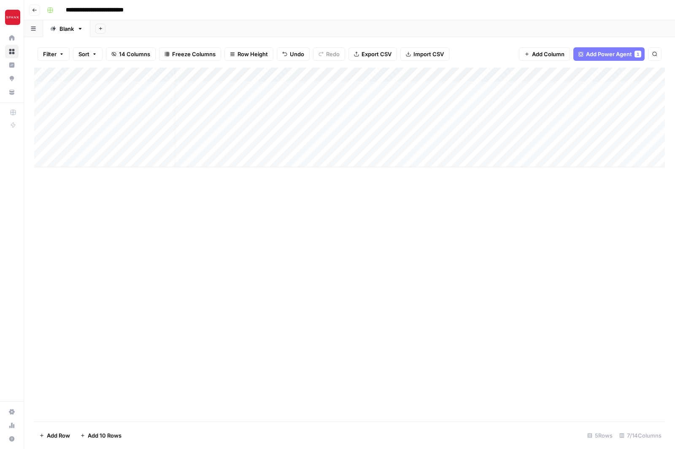
click at [577, 88] on div "Add Column" at bounding box center [349, 118] width 631 height 100
click at [534, 88] on div "Add Column" at bounding box center [349, 118] width 631 height 100
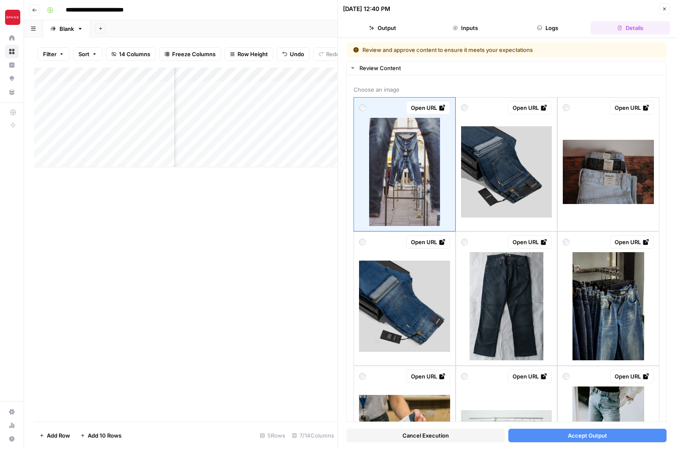
click at [664, 8] on icon "button" at bounding box center [664, 8] width 5 height 5
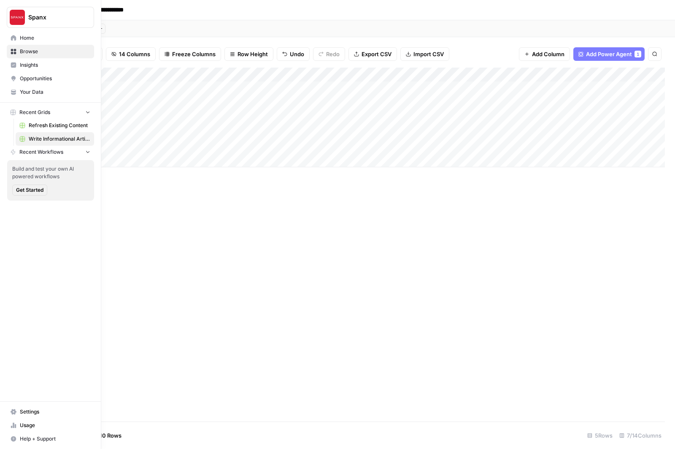
click at [15, 38] on icon at bounding box center [13, 37] width 5 height 5
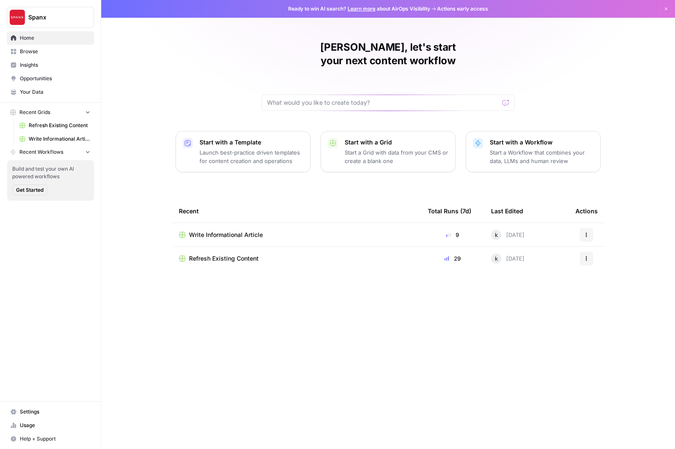
click at [239, 230] on span "Write Informational Article" at bounding box center [226, 234] width 74 height 8
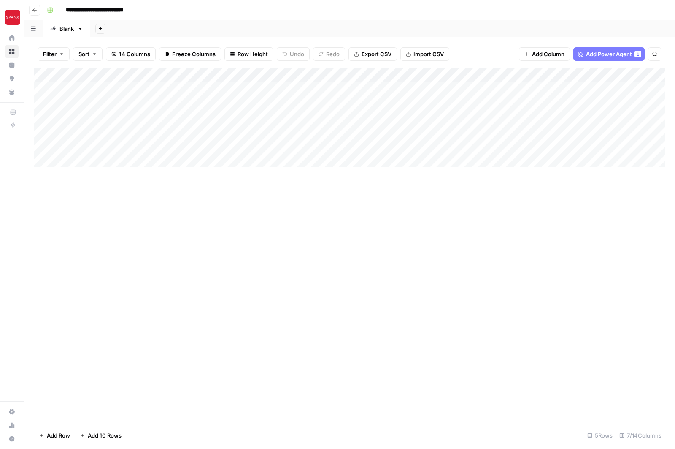
click at [285, 75] on div "Add Column" at bounding box center [349, 118] width 631 height 100
click at [235, 147] on span "Configure Inputs" at bounding box center [228, 145] width 74 height 8
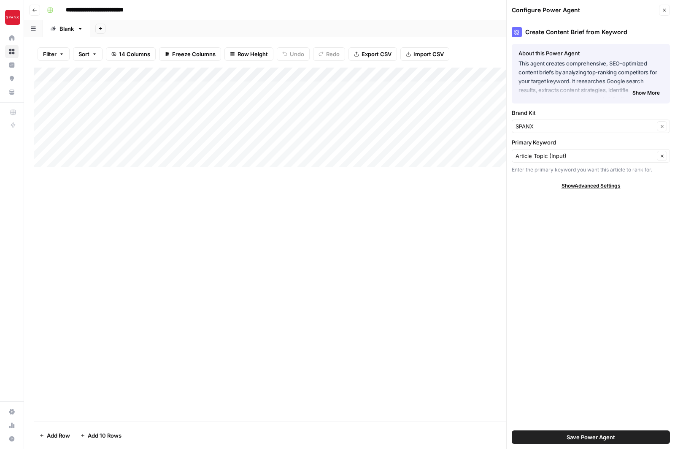
click at [661, 8] on button "Close" at bounding box center [664, 10] width 11 height 11
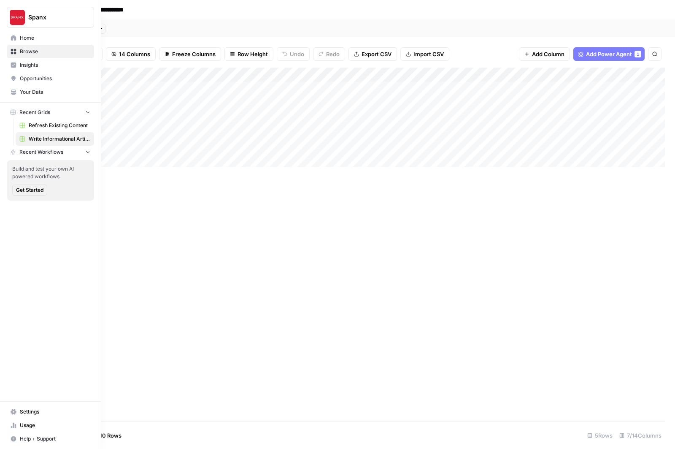
click at [12, 39] on icon at bounding box center [13, 37] width 5 height 5
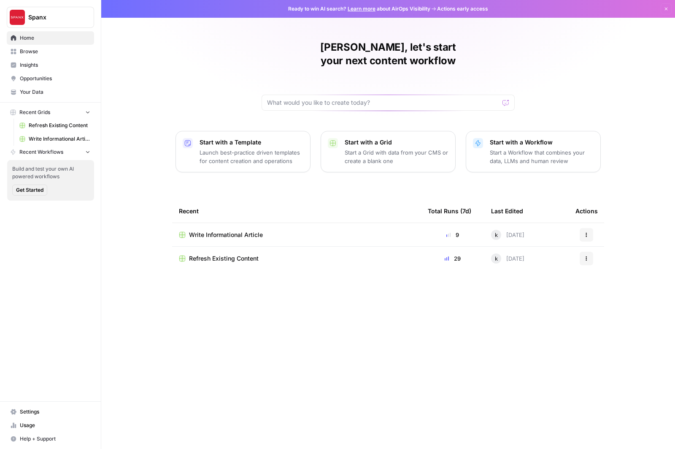
click at [40, 39] on span "Home" at bounding box center [55, 38] width 70 height 8
click at [36, 91] on span "Your Data" at bounding box center [55, 92] width 70 height 8
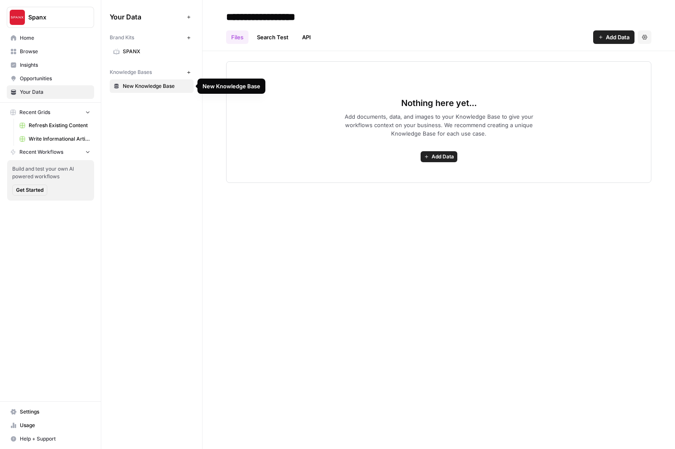
click at [161, 86] on span "New Knowledge Base" at bounding box center [156, 86] width 67 height 8
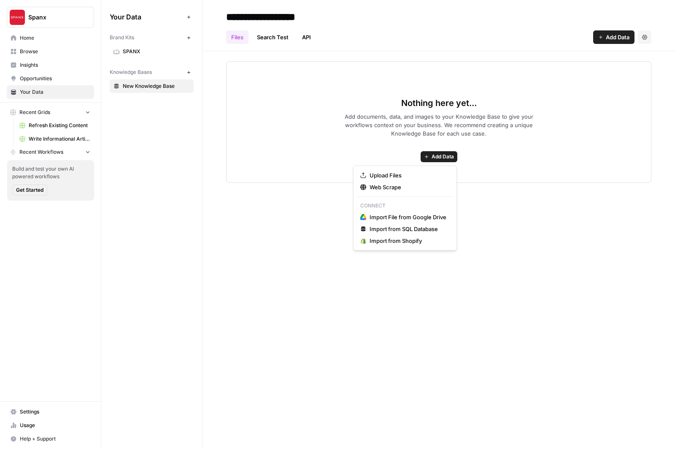
click at [444, 156] on span "Add Data" at bounding box center [443, 157] width 22 height 8
click at [391, 185] on span "Web Scrape" at bounding box center [408, 187] width 77 height 8
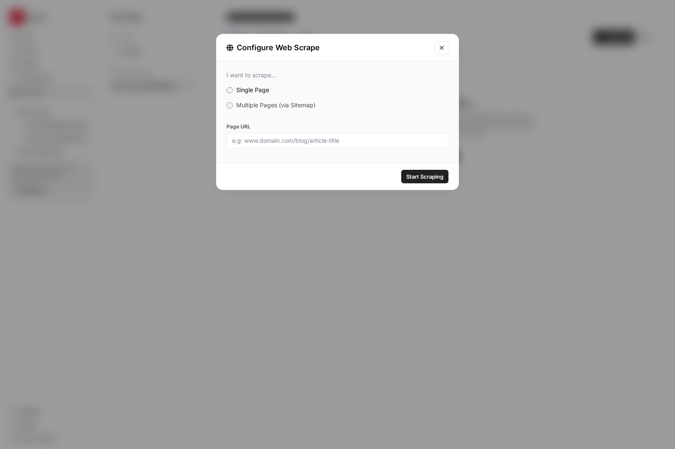
click at [247, 103] on span "Multiple Pages (via Sitemap)" at bounding box center [275, 104] width 79 height 7
click at [443, 46] on icon "Close modal" at bounding box center [442, 48] width 4 height 4
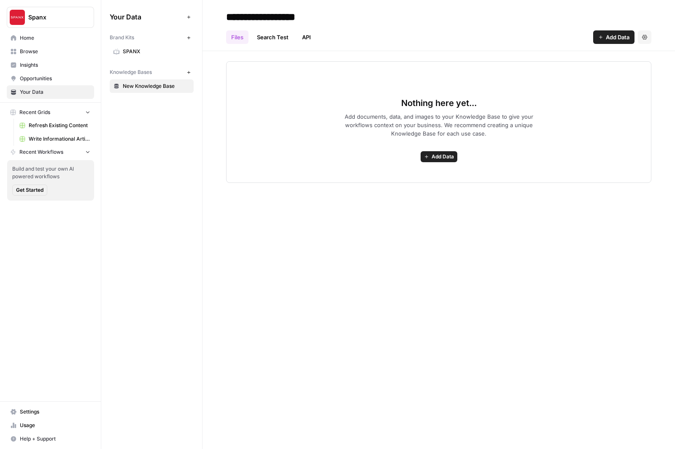
click at [443, 157] on span "Add Data" at bounding box center [443, 157] width 22 height 8
click at [282, 40] on link "Search Test" at bounding box center [273, 37] width 42 height 14
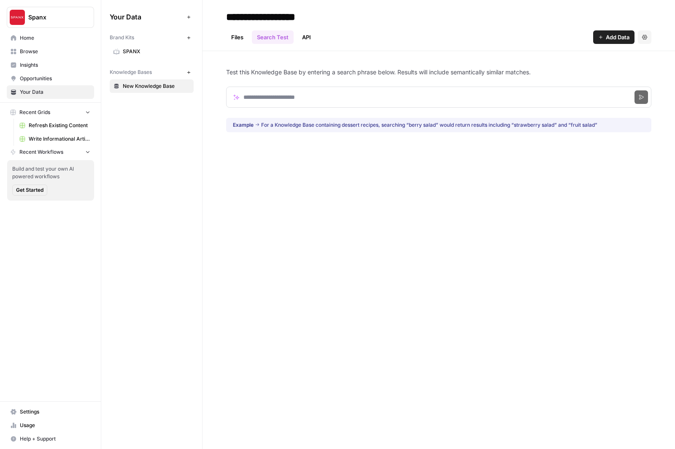
click at [310, 34] on link "API" at bounding box center [306, 37] width 19 height 14
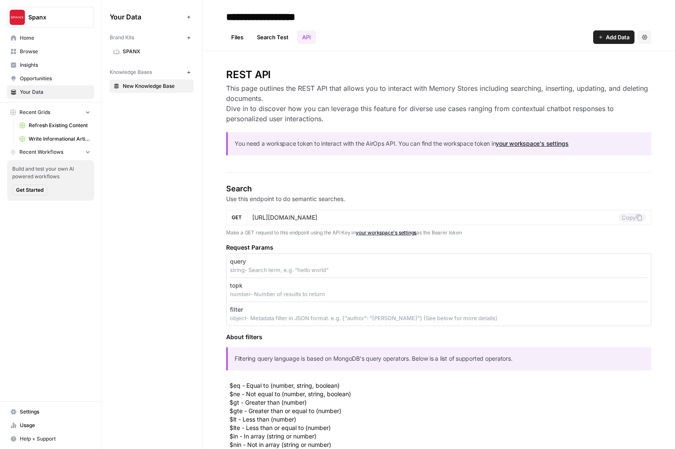
click at [241, 40] on link "Files" at bounding box center [237, 37] width 22 height 14
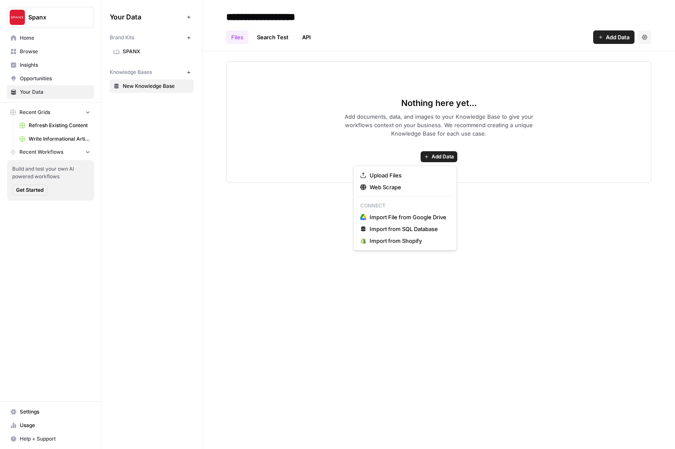
click at [427, 160] on button "Add Data" at bounding box center [439, 156] width 37 height 11
click at [393, 184] on span "Web Scrape" at bounding box center [408, 187] width 77 height 8
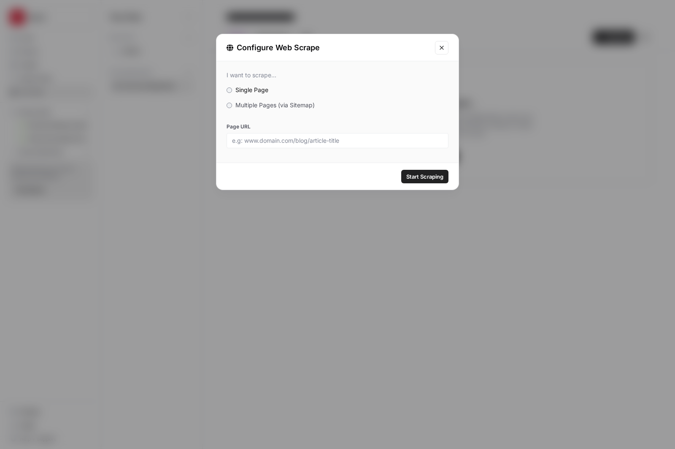
click at [272, 102] on span "Multiple Pages (via Sitemap)" at bounding box center [275, 104] width 79 height 7
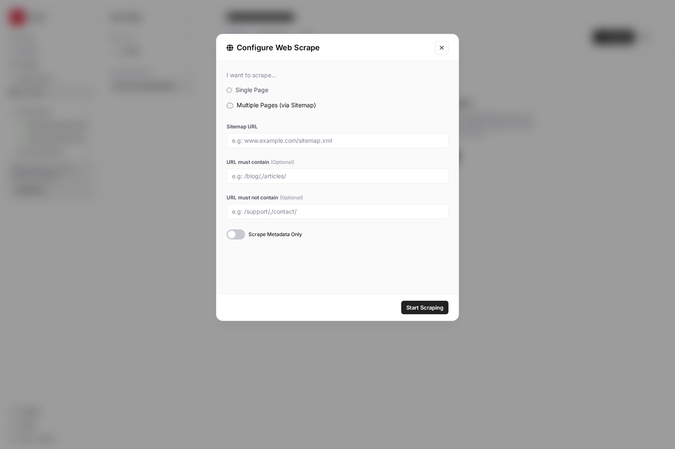
click at [438, 55] on div "Configure Web Scrape" at bounding box center [338, 47] width 242 height 27
click at [442, 45] on icon "Close modal" at bounding box center [442, 47] width 7 height 7
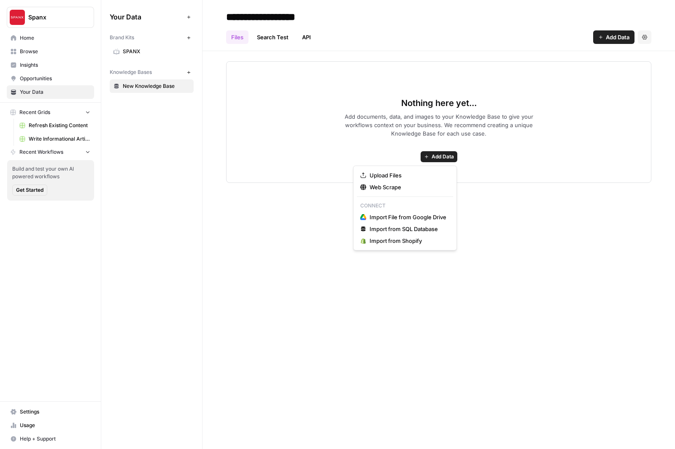
click at [423, 153] on button "Add Data" at bounding box center [439, 156] width 37 height 11
click at [405, 242] on span "Import from Shopify" at bounding box center [408, 240] width 77 height 8
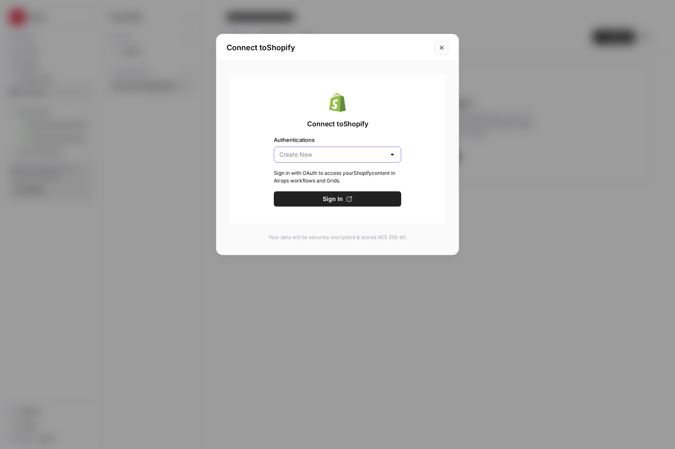
click at [370, 155] on input "Authentications" at bounding box center [332, 154] width 106 height 8
type input "Create New"
click at [426, 140] on div "Connect to Shopify Authentications Create New Sign in with OAuth to access your…" at bounding box center [337, 149] width 215 height 149
click at [354, 198] on button "Sign In" at bounding box center [337, 198] width 127 height 15
click at [439, 47] on icon "Close modal" at bounding box center [442, 47] width 7 height 7
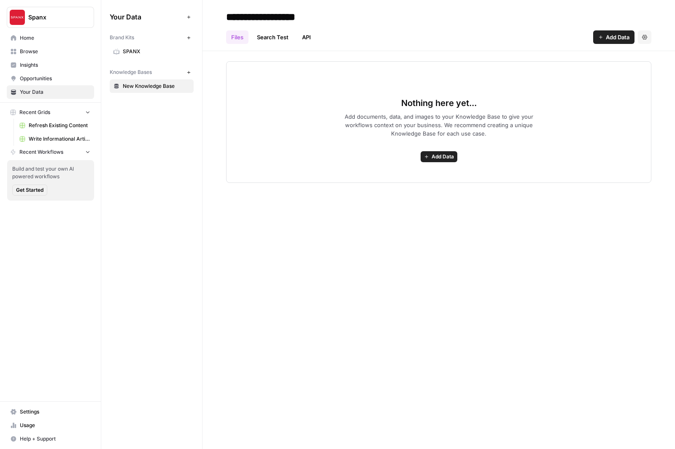
click at [446, 157] on span "Add Data" at bounding box center [443, 157] width 22 height 8
click at [444, 156] on span "Add Data" at bounding box center [443, 157] width 22 height 8
click at [393, 186] on span "Web Scrape" at bounding box center [408, 187] width 77 height 8
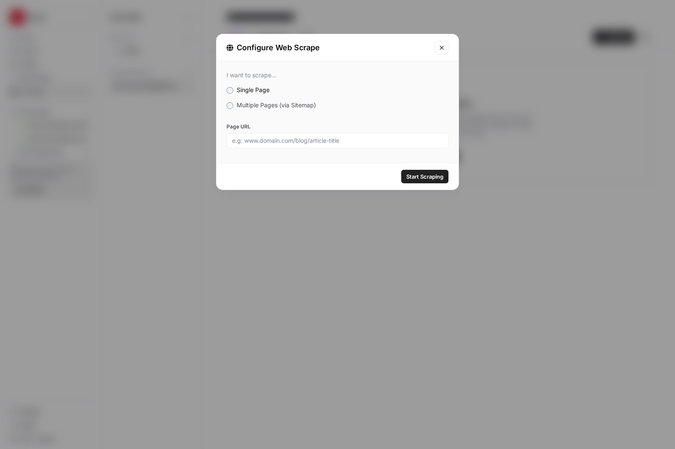
click at [233, 108] on label "Multiple Pages (via Sitemap)" at bounding box center [338, 105] width 222 height 8
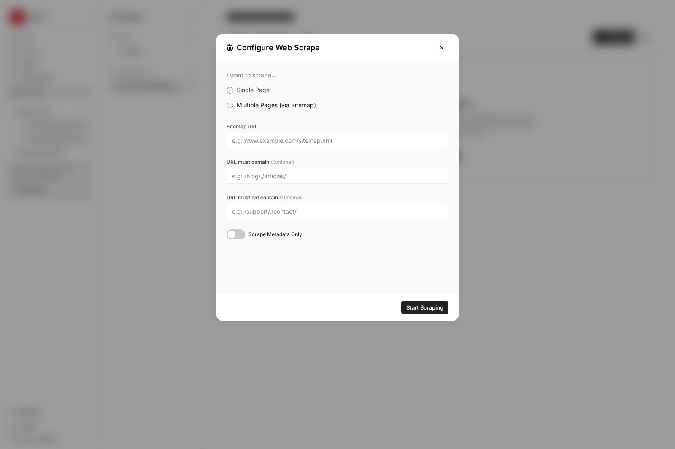
click at [441, 49] on icon "Close modal" at bounding box center [442, 47] width 7 height 7
